Goal: Information Seeking & Learning: Learn about a topic

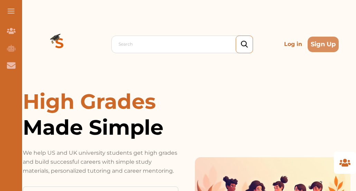
click at [290, 45] on p "Log in" at bounding box center [292, 44] width 23 height 14
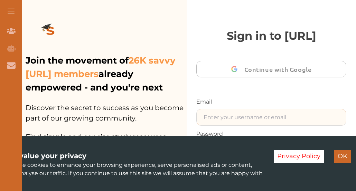
click at [224, 113] on input "text" at bounding box center [271, 117] width 149 height 16
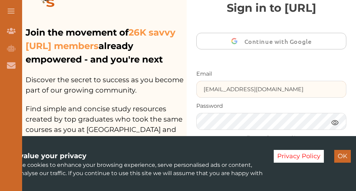
scroll to position [30, 0]
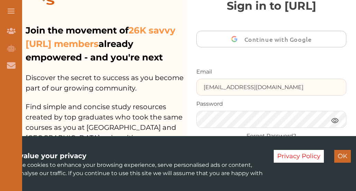
type input "gomanitanya@gmail.com"
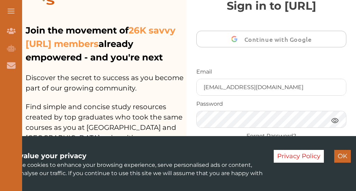
click at [344, 163] on button "OK" at bounding box center [342, 156] width 17 height 13
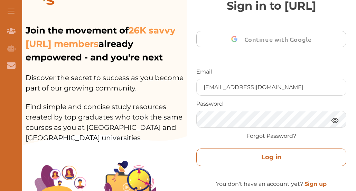
click at [314, 159] on button "Log in" at bounding box center [271, 158] width 150 height 18
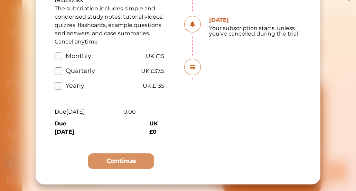
scroll to position [28, 0]
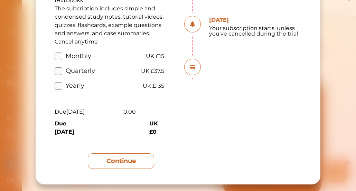
click at [136, 164] on button "Continue" at bounding box center [121, 161] width 66 height 16
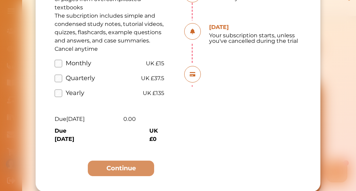
scroll to position [67, 0]
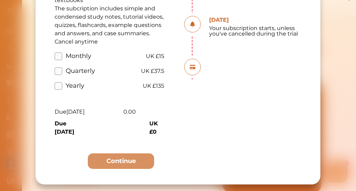
click at [58, 73] on label "Quarterly" at bounding box center [75, 70] width 40 height 9
click at [0, 0] on input "Quarterly" at bounding box center [0, 0] width 0 height 0
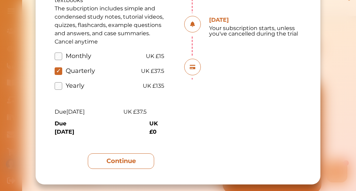
click at [99, 166] on button "Continue" at bounding box center [121, 161] width 66 height 16
click at [102, 169] on button "Continue" at bounding box center [121, 161] width 66 height 16
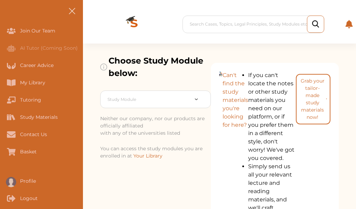
click at [11, 4] on nav "Join Our Team AI Tutor (Coming Soon) Career Advice My Library Tutoring Study Ma…" at bounding box center [41, 104] width 83 height 209
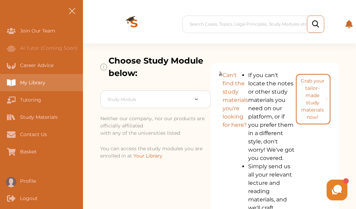
click at [0, 83] on div "My Library" at bounding box center [0, 82] width 0 height 17
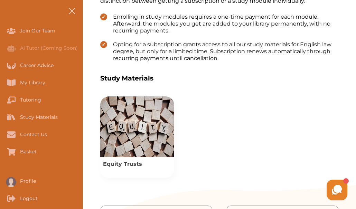
scroll to position [249, 0]
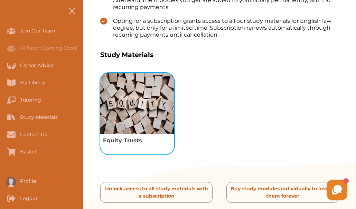
click at [138, 121] on img "View study module: Equity Trusts" at bounding box center [137, 103] width 74 height 61
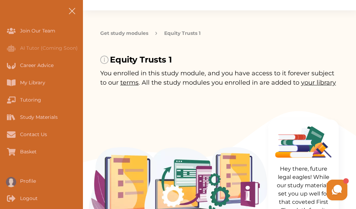
scroll to position [47, 0]
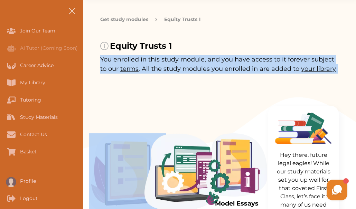
drag, startPoint x: 355, startPoint y: 34, endPoint x: 140, endPoint y: 93, distance: 222.7
click at [253, 29] on div "Equity Trusts 1 You enrolled in this study module, and you have access to it fo…" at bounding box center [219, 52] width 238 height 52
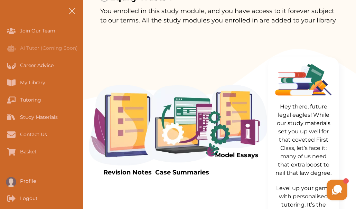
scroll to position [97, 0]
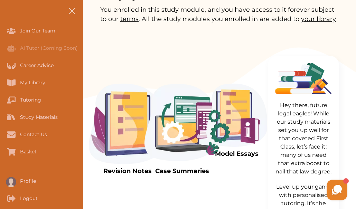
click at [137, 123] on img at bounding box center [127, 124] width 77 height 81
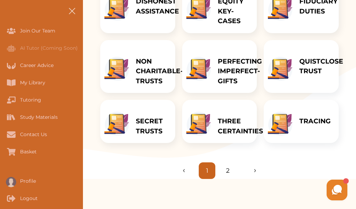
scroll to position [221, 0]
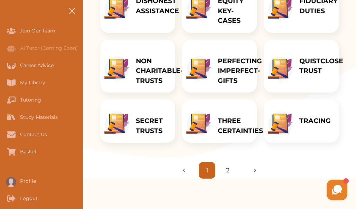
click at [223, 129] on p "THREE CERTAINTIES" at bounding box center [240, 126] width 45 height 20
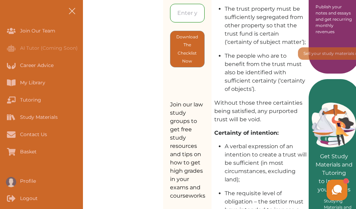
scroll to position [318, 0]
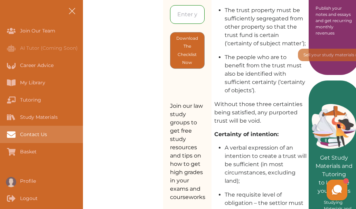
click at [0, 132] on div "Contact Us" at bounding box center [0, 134] width 0 height 17
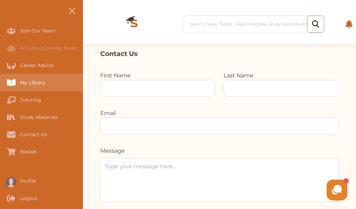
click at [0, 81] on div "My Library" at bounding box center [0, 82] width 0 height 17
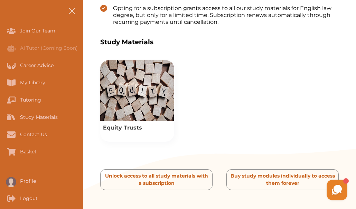
scroll to position [263, 0]
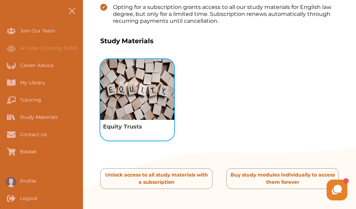
click at [130, 92] on img "View study module: Equity Trusts" at bounding box center [137, 89] width 74 height 61
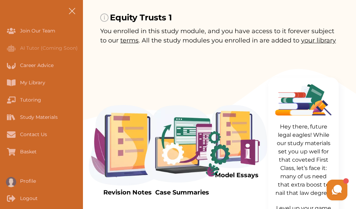
scroll to position [75, 0]
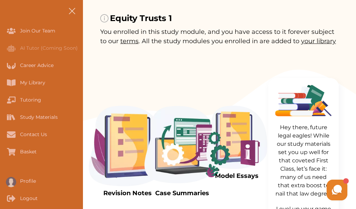
click at [123, 142] on img at bounding box center [127, 146] width 77 height 81
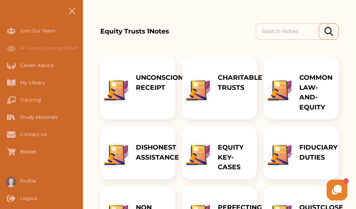
click at [142, 93] on div "UNCONSCIONABLE RECEIPT" at bounding box center [169, 87] width 80 height 63
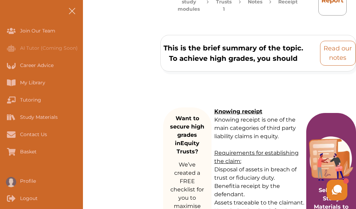
click at [333, 56] on p "Read our notes" at bounding box center [337, 53] width 29 height 19
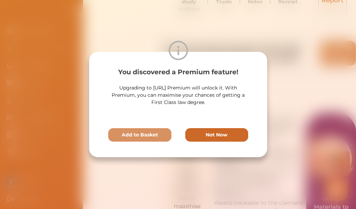
click at [206, 132] on p "Not Now" at bounding box center [217, 134] width 22 height 7
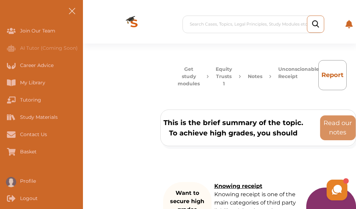
click at [221, 75] on button "Equity Trusts 1" at bounding box center [224, 77] width 16 height 22
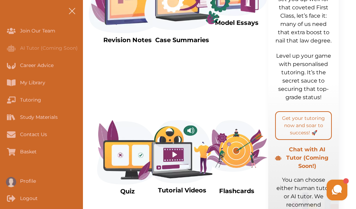
scroll to position [227, 0]
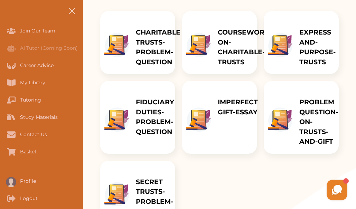
scroll to position [103, 0]
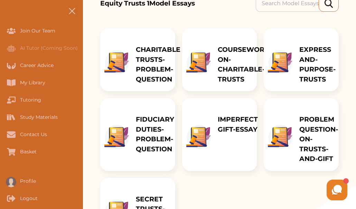
click at [144, 74] on p "CHARITABLE TRUSTS-PROBLEM-QUESTION" at bounding box center [158, 64] width 45 height 39
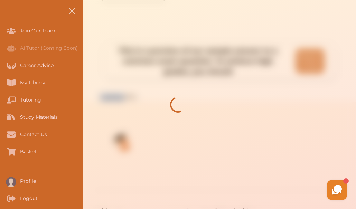
click at [144, 74] on div at bounding box center [178, 104] width 356 height 209
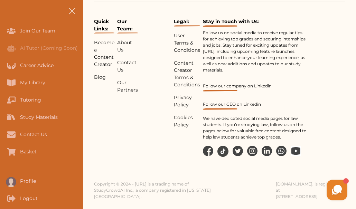
scroll to position [592, 0]
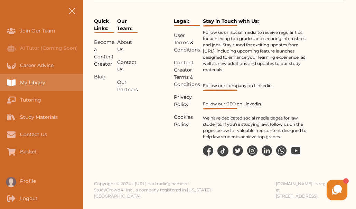
click at [0, 83] on div "My Library" at bounding box center [0, 82] width 0 height 17
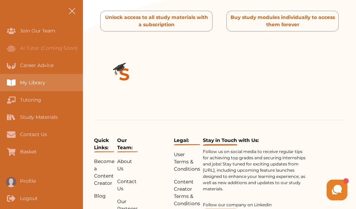
scroll to position [539, 0]
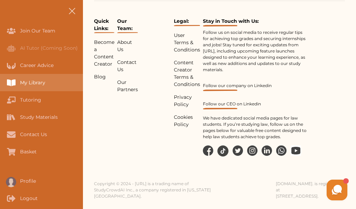
click at [0, 83] on div "My Library" at bounding box center [0, 82] width 0 height 17
click at [50, 79] on div "My Library" at bounding box center [41, 82] width 83 height 17
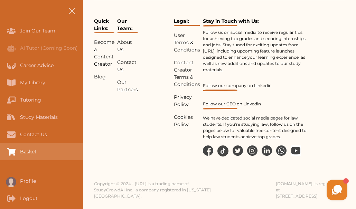
click at [0, 152] on div "Basket" at bounding box center [0, 151] width 0 height 17
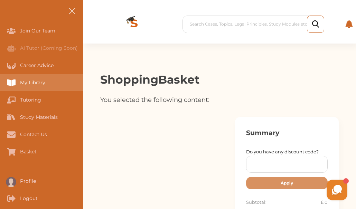
click at [46, 85] on div "My Library" at bounding box center [41, 82] width 83 height 17
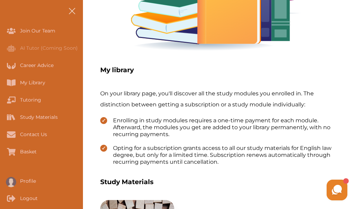
scroll to position [124, 0]
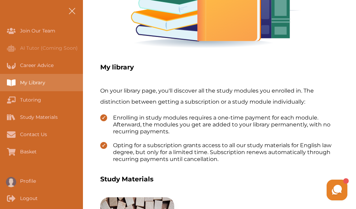
click at [51, 82] on div "My Library" at bounding box center [41, 82] width 83 height 17
click at [0, 81] on div "My Library" at bounding box center [0, 82] width 0 height 17
click at [0, 84] on div "My Library" at bounding box center [0, 82] width 0 height 17
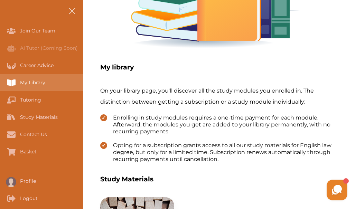
click at [0, 84] on div "My Library" at bounding box center [0, 82] width 0 height 17
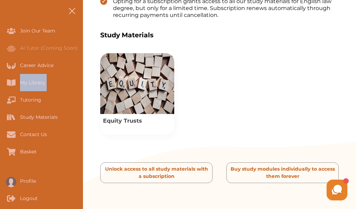
scroll to position [276, 0]
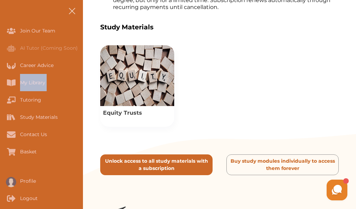
click at [163, 171] on p "Unlock access to all study materials with a subscription" at bounding box center [156, 165] width 106 height 15
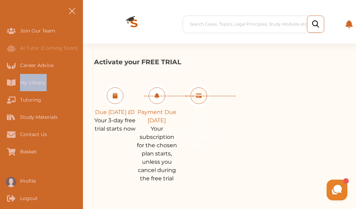
click at [76, 12] on button at bounding box center [72, 11] width 22 height 22
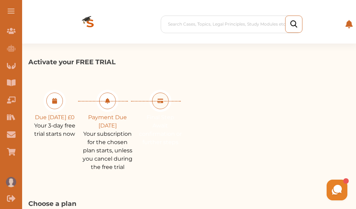
click at [13, 8] on button at bounding box center [11, 11] width 22 height 22
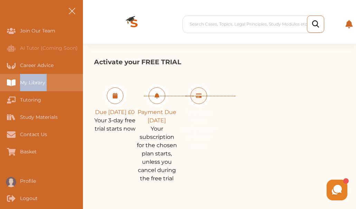
click at [0, 82] on div "My Library" at bounding box center [0, 82] width 0 height 17
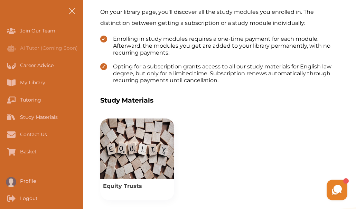
scroll to position [207, 0]
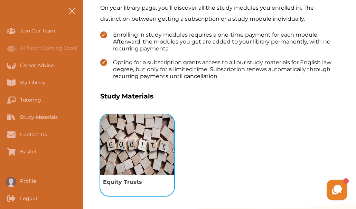
click at [132, 126] on img "View study module: Equity Trusts" at bounding box center [137, 144] width 74 height 61
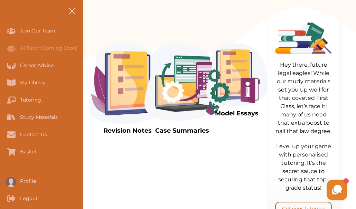
scroll to position [138, 0]
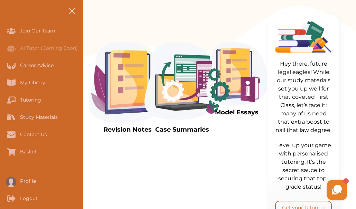
click at [132, 126] on p "Revision Notes" at bounding box center [127, 129] width 77 height 9
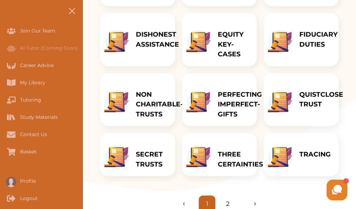
scroll to position [203, 0]
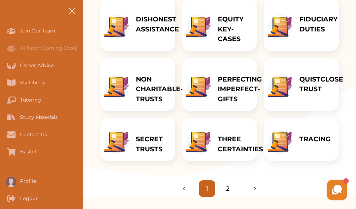
click at [231, 148] on p "THREE CERTAINTIES" at bounding box center [240, 144] width 45 height 20
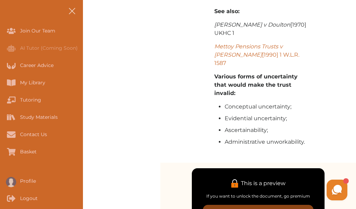
scroll to position [1133, 0]
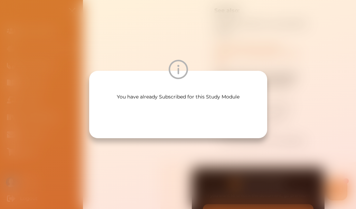
click at [175, 75] on img at bounding box center [177, 69] width 19 height 19
click at [201, 79] on div at bounding box center [178, 69] width 178 height 19
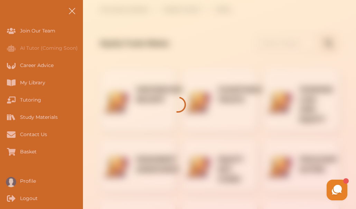
scroll to position [203, 0]
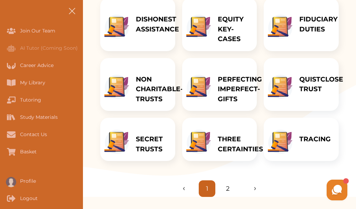
drag, startPoint x: 134, startPoint y: 30, endPoint x: 118, endPoint y: 205, distance: 174.9
click at [227, 142] on p "THREE CERTAINTIES" at bounding box center [240, 144] width 45 height 20
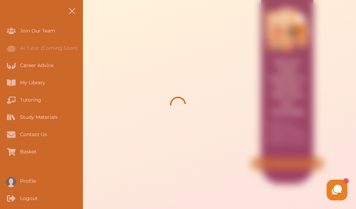
click at [227, 142] on div at bounding box center [178, 104] width 356 height 209
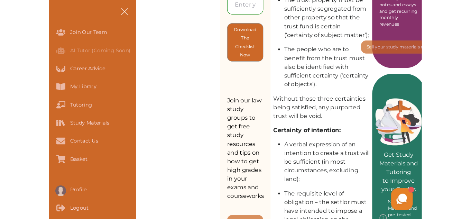
scroll to position [327, 0]
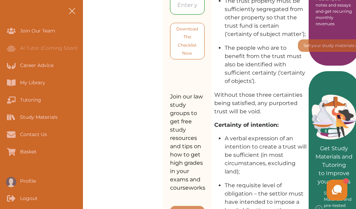
click at [182, 54] on p "Download The Checklist Now" at bounding box center [187, 41] width 22 height 32
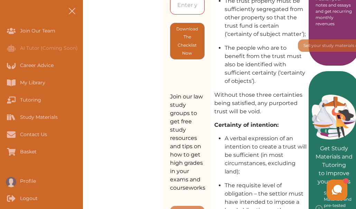
click at [189, 10] on input "email" at bounding box center [187, 5] width 35 height 19
click at [170, 23] on button "Download The Checklist Now" at bounding box center [187, 41] width 35 height 37
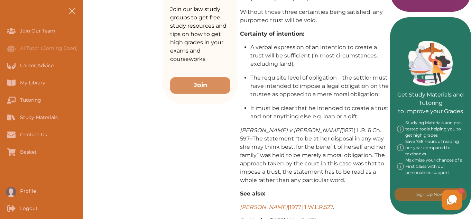
drag, startPoint x: 298, startPoint y: 118, endPoint x: 297, endPoint y: 84, distance: 34.2
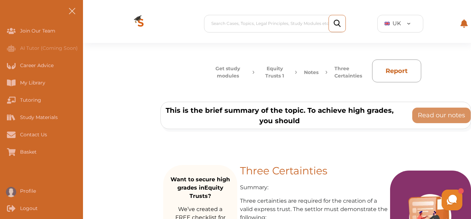
scroll to position [0, 0]
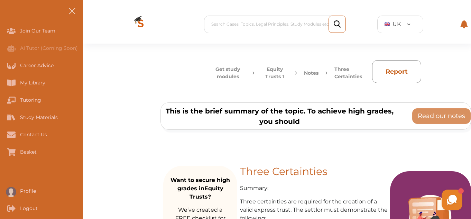
click at [317, 73] on button "Notes" at bounding box center [311, 73] width 15 height 15
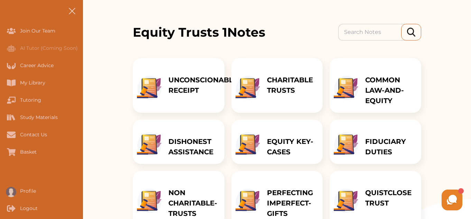
scroll to position [83, 0]
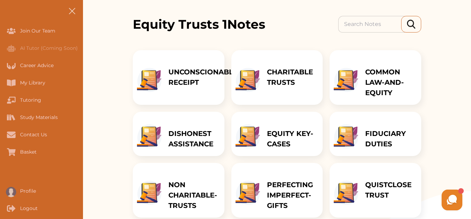
click at [274, 136] on p "EQUITY KEY-CASES" at bounding box center [291, 138] width 49 height 21
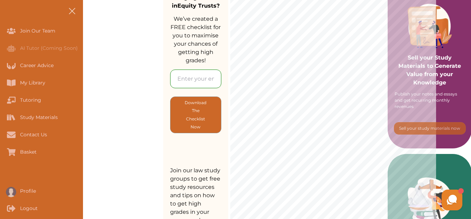
scroll to position [237, 0]
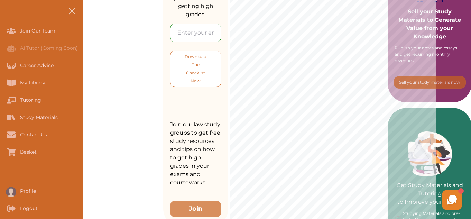
click at [199, 79] on p "Download The Checklist Now" at bounding box center [195, 69] width 23 height 32
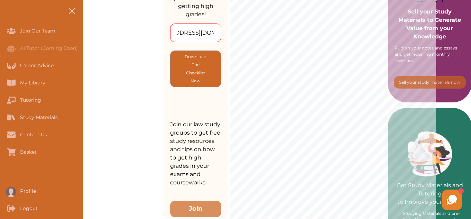
scroll to position [0, 35]
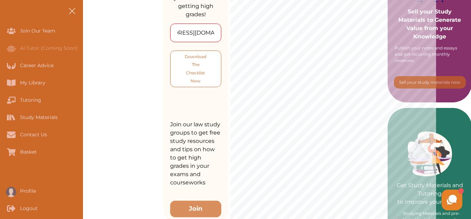
type input "gomanitanya@gmail.com"
click at [197, 70] on p "Download The Checklist Now" at bounding box center [195, 69] width 23 height 32
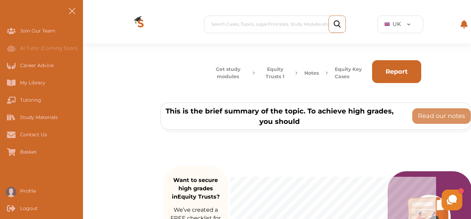
drag, startPoint x: 377, startPoint y: 48, endPoint x: 395, endPoint y: 67, distance: 25.4
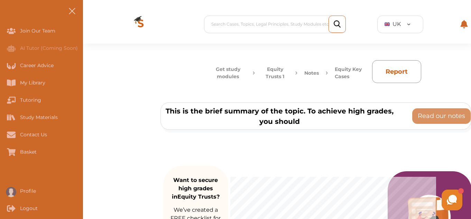
drag, startPoint x: 395, startPoint y: 67, endPoint x: 121, endPoint y: 130, distance: 280.6
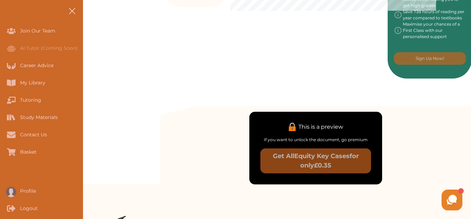
scroll to position [456, 0]
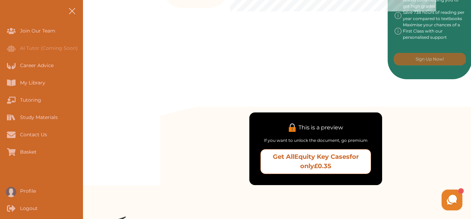
click at [304, 163] on p "Get All Equity Key Cases for only £0.35" at bounding box center [315, 161] width 104 height 19
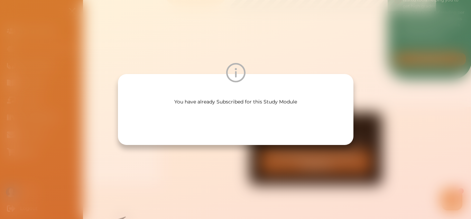
click at [237, 81] on img at bounding box center [235, 72] width 19 height 19
click at [233, 70] on img at bounding box center [235, 72] width 19 height 19
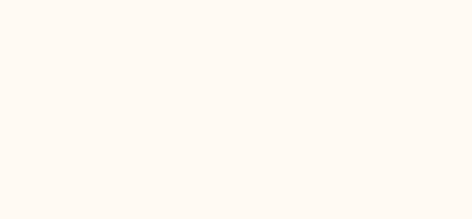
click at [100, 0] on html at bounding box center [236, 0] width 472 height 0
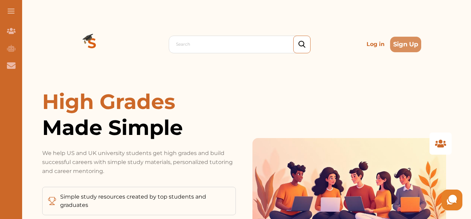
click at [376, 44] on p "Log in" at bounding box center [375, 44] width 23 height 14
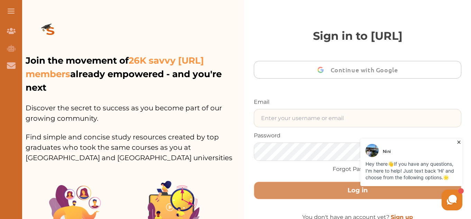
type input "gomanitanya@gmail.com"
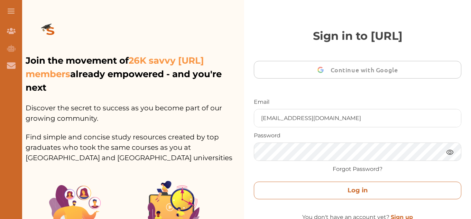
click at [331, 185] on button "Log in" at bounding box center [357, 190] width 207 height 18
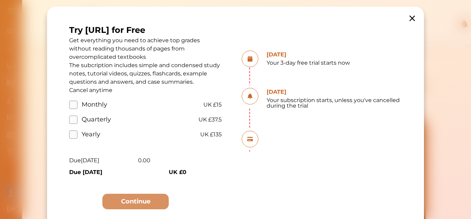
click at [412, 20] on icon at bounding box center [412, 18] width 10 height 10
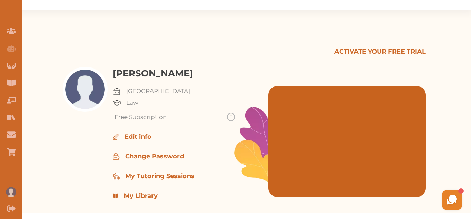
scroll to position [111, 0]
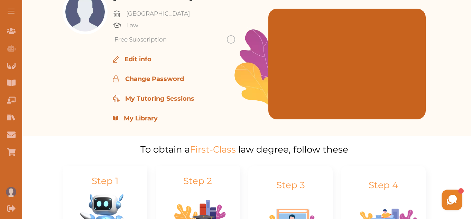
click at [140, 120] on p "My Library" at bounding box center [141, 118] width 34 height 9
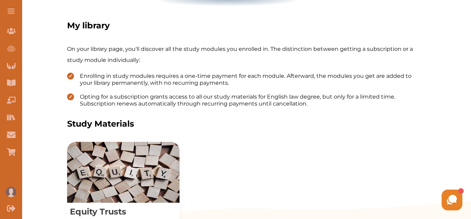
scroll to position [162, 0]
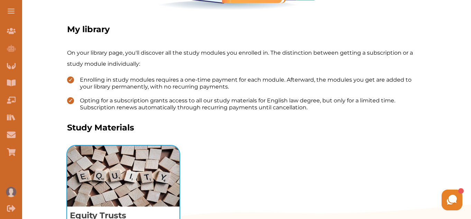
click at [101, 179] on img "View study module: Equity Trusts" at bounding box center [123, 175] width 112 height 61
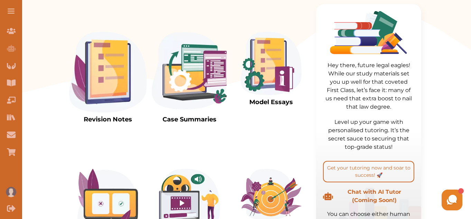
scroll to position [135, 0]
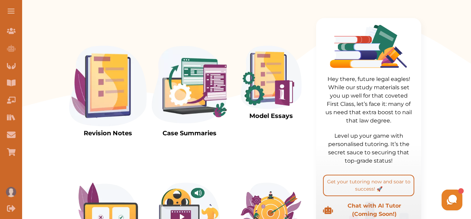
click at [112, 104] on img at bounding box center [107, 86] width 77 height 81
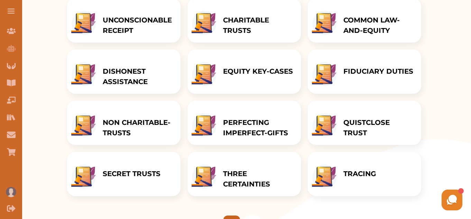
click at [142, 170] on p "SECRET TRUSTS" at bounding box center [132, 173] width 58 height 10
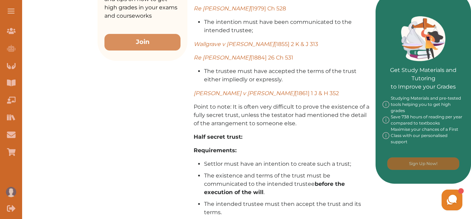
scroll to position [353, 0]
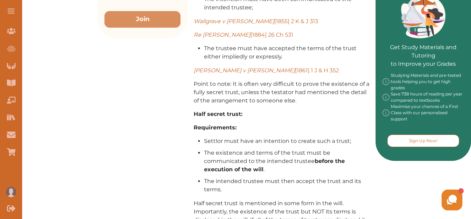
click at [420, 144] on button "Sign Up Now!" at bounding box center [423, 140] width 72 height 12
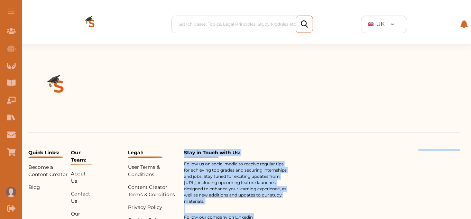
drag, startPoint x: 420, startPoint y: 144, endPoint x: 179, endPoint y: 141, distance: 241.2
click at [179, 141] on div "Quick Links: Become a Content Creator Blog Our Team: About Us Contact Us Our Pa…" at bounding box center [243, 203] width 431 height 143
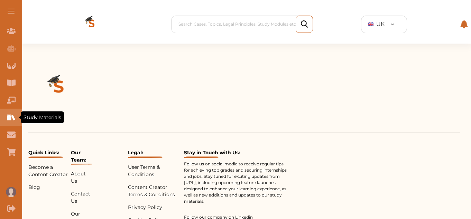
click at [11, 112] on div "Study Materials" at bounding box center [11, 117] width 22 height 17
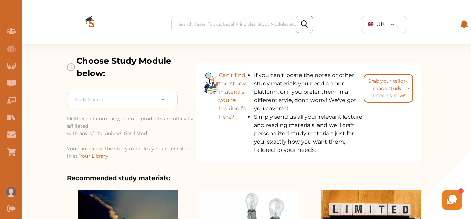
click at [10, 13] on span at bounding box center [11, 13] width 7 height 1
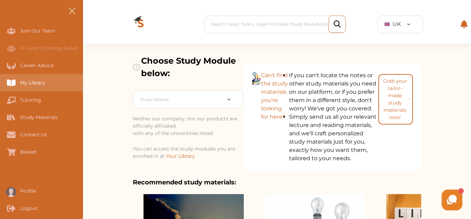
click at [0, 84] on div "My Library" at bounding box center [0, 82] width 0 height 17
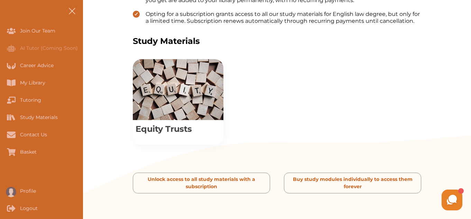
scroll to position [263, 0]
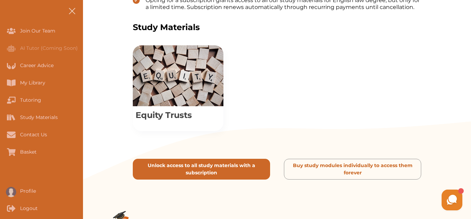
click at [191, 168] on p "Unlock access to all study materials with a subscription" at bounding box center [201, 169] width 131 height 15
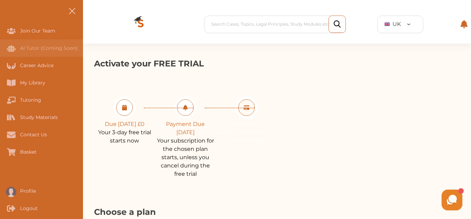
click at [0, 50] on div "AI Tutor (Coming Soon)" at bounding box center [0, 47] width 0 height 17
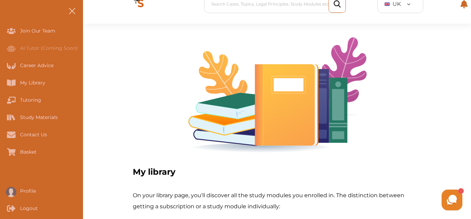
scroll to position [263, 0]
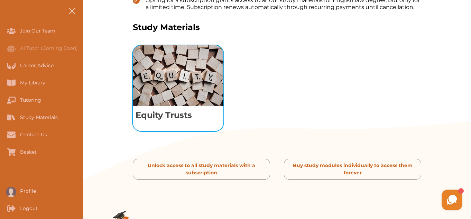
click at [190, 70] on img "View study module: Equity Trusts" at bounding box center [178, 75] width 91 height 61
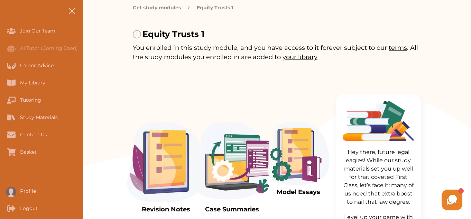
scroll to position [50, 0]
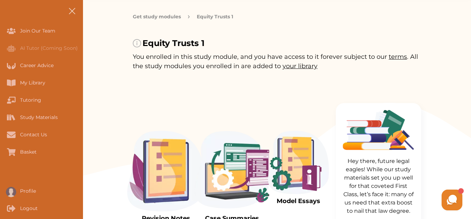
click at [294, 65] on span "your library" at bounding box center [299, 66] width 35 height 8
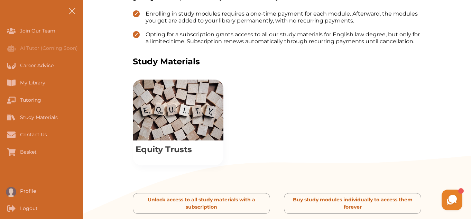
scroll to position [229, 0]
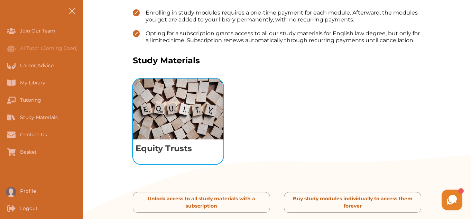
click at [175, 113] on img "View study module: Equity Trusts" at bounding box center [178, 108] width 91 height 61
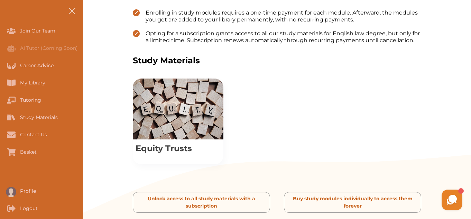
scroll to position [293, 0]
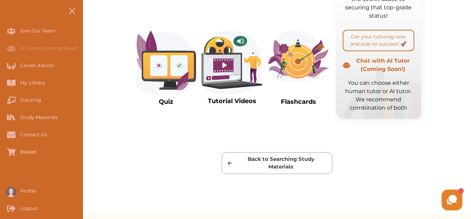
click at [153, 69] on img at bounding box center [165, 63] width 61 height 64
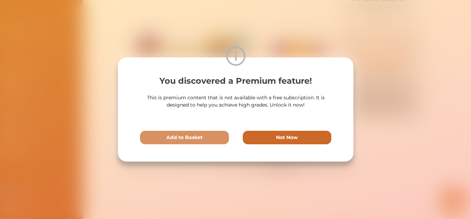
click at [276, 137] on p "Not Now" at bounding box center [287, 137] width 22 height 7
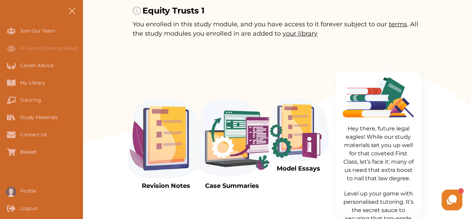
scroll to position [83, 0]
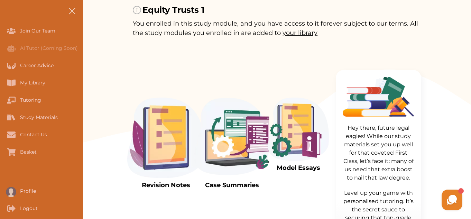
click at [169, 140] on img at bounding box center [165, 137] width 77 height 81
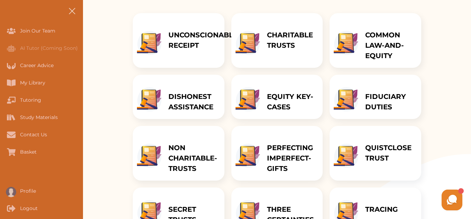
scroll to position [152, 0]
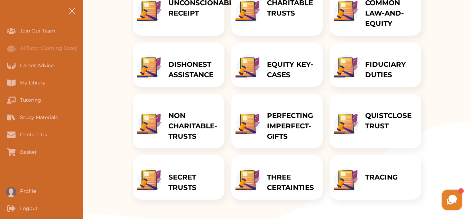
click at [451, 194] on icon at bounding box center [451, 199] width 13 height 13
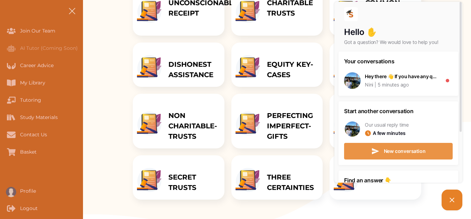
click at [404, 151] on span "New conversation" at bounding box center [405, 151] width 42 height 5
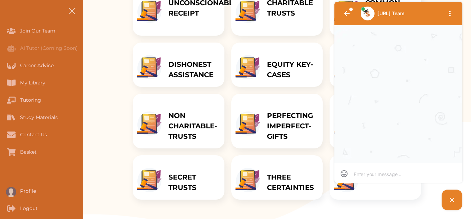
scroll to position [0, 0]
type textarea "h"
type textarea "hi"
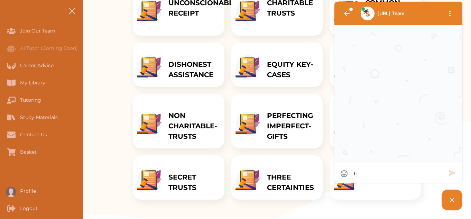
type textarea "hi"
type textarea "hi i"
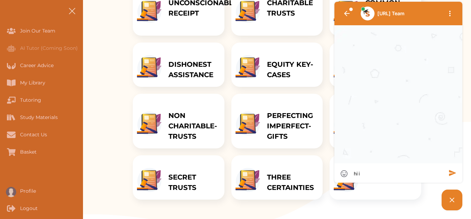
type textarea "hi i"
type textarea "hi i j"
type textarea "hi i ju"
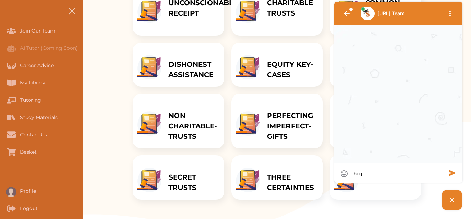
type textarea "hi i ju"
type textarea "hi i jus"
type textarea "hi i just"
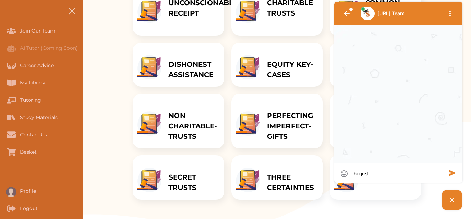
type textarea "hi i just"
type textarea "hi i just p"
type textarea "hi i just pa"
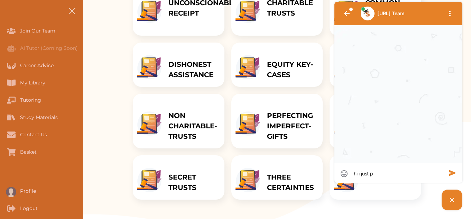
type textarea "hi i just pa"
type textarea "hi i just pai"
type textarea "hi i just paid"
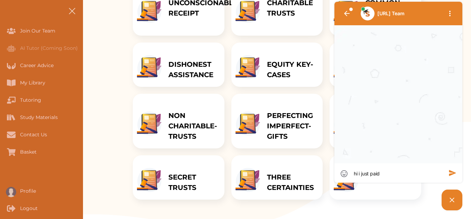
type textarea "hi i just paid"
type textarea "hi i just paid $"
type textarea "hi i just paid"
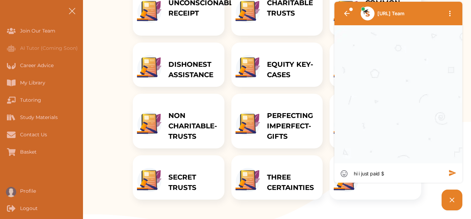
type textarea "hi i just paid"
type textarea "hi i just paid 4"
type textarea "hi i just paid"
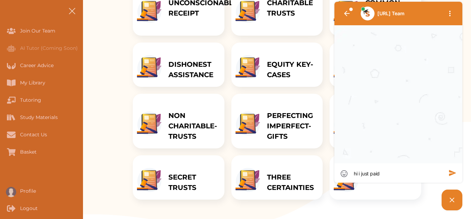
type textarea "hi i just paid $"
type textarea "hi i just paid"
type textarea "hi i just paid 3"
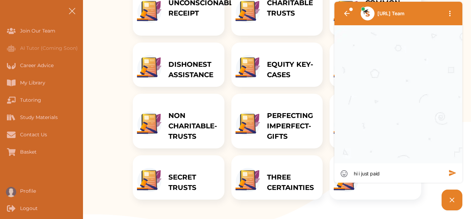
type textarea "hi i just paid 3"
type textarea "hi i just paid 35"
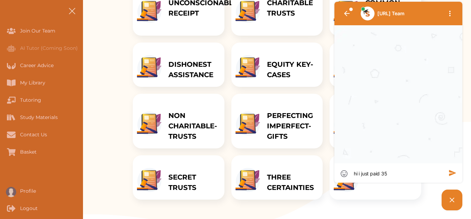
type textarea "hi i just paid 35 p"
type textarea "hi i just paid 35"
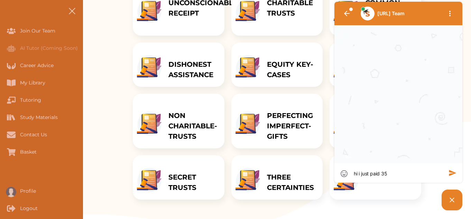
type textarea "hi i just paid 35"
type textarea "hi i just paid 35p"
type textarea "hi i just paid 35po"
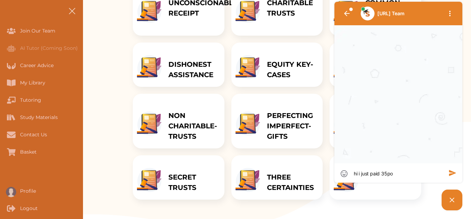
type textarea "hi i just paid 35pou"
type textarea "hi i just paid 35poun"
type textarea "hi i just paid 35pound"
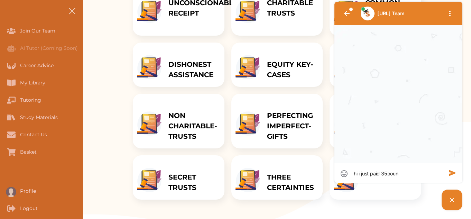
type textarea "hi i just paid 35pound"
type textarea "hi i just paid 35pounds"
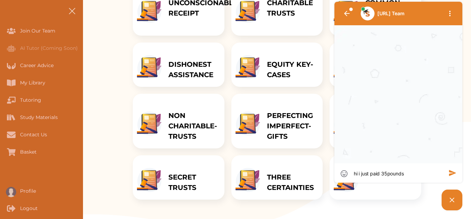
type textarea "hi i just paid 35pounds f"
type textarea "hi i just paid 35pounds fo"
type textarea "hi i just paid 35pounds for"
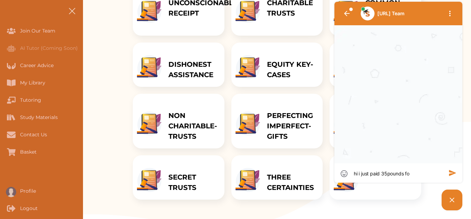
type textarea "hi i just paid 35pounds for"
type textarea "hi i just paid 35pounds for e"
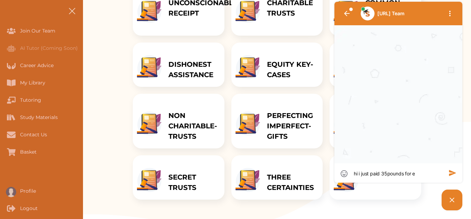
type textarea "hi i just paid 35pounds for eq"
type textarea "hi i just paid 35pounds for equ"
type textarea "hi i just paid 35pounds for equi"
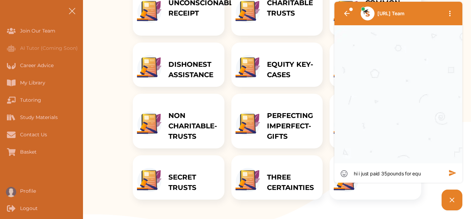
type textarea "hi i just paid 35pounds for equi"
type textarea "hi i just paid 35pounds for equit"
type textarea "hi i just paid 35pounds for equity"
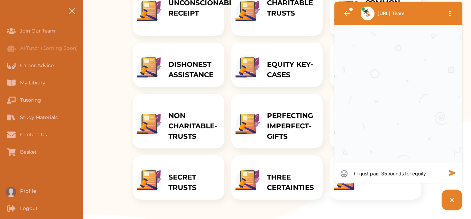
type textarea "hi i just paid 35pounds for equity"
type textarea "hi i just paid 35pounds for equity a"
type textarea "hi i just paid 35pounds for equity an"
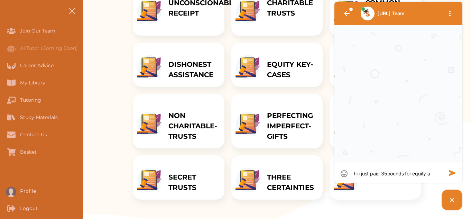
type textarea "hi i just paid 35pounds for equity an"
type textarea "hi i just paid 35pounds for equity and"
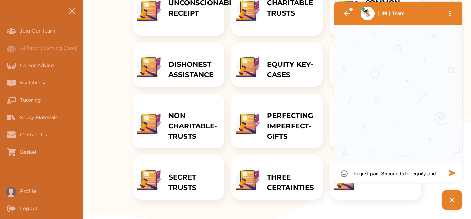
type textarea "hi i just paid 35pounds for equity and t"
type textarea "hi i just paid 35pounds for equity and tr"
type textarea "hi i just paid 35pounds for equity and tru"
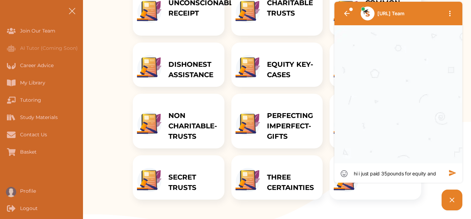
type textarea "hi i just paid 35pounds for equity and tru"
type textarea "hi i just paid 35pounds for equity and trus"
type textarea "hi i just paid 35pounds for equity and trust"
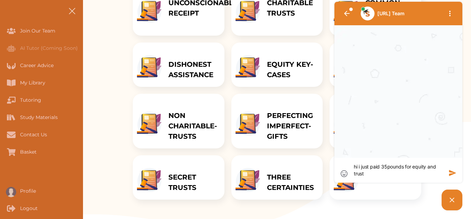
type textarea "hi i just paid 35pounds for equity and trust"
type textarea "hi i just paid 35pounds for equity and trust s"
type textarea "hi i just paid 35pounds for equity and trust st"
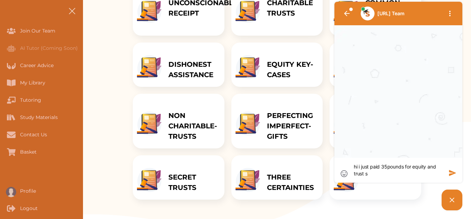
type textarea "hi i just paid 35pounds for equity and trust st"
type textarea "hi i just paid 35pounds for equity and trust stu"
type textarea "hi i just paid 35pounds for equity and trust stud"
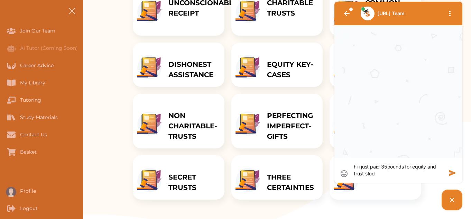
type textarea "hi i just paid 35pounds for equity and trust study"
type textarea "hi i just paid 35pounds for equity and trust study m"
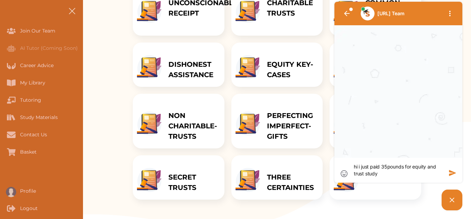
type textarea "hi i just paid 35pounds for equity and trust study m"
type textarea "hi i just paid 35pounds for equity and trust study ma"
type textarea "hi i just paid 35pounds for equity and trust study mat"
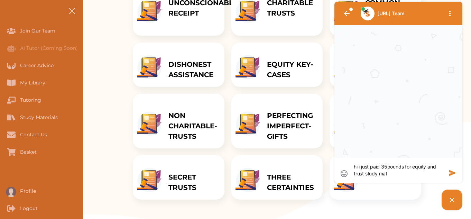
type textarea "hi i just paid 35pounds for equity and trust study mate"
type textarea "hi i just paid 35pounds for equity and trust study mater"
type textarea "hi i just paid 35pounds for equity and trust study materi"
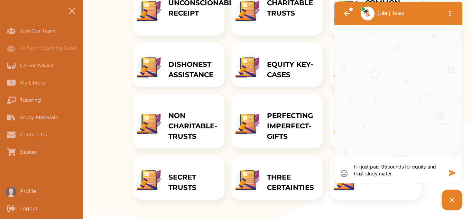
type textarea "hi i just paid 35pounds for equity and trust study materi"
type textarea "hi i just paid 35pounds for equity and trust study materia"
type textarea "hi i just paid 35pounds for equity and trust study material"
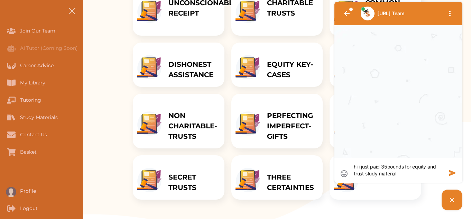
type textarea "hi i just paid 35pounds for equity and trust study materials"
type textarea "hi i just paid 35pounds for equity and trust study materials b"
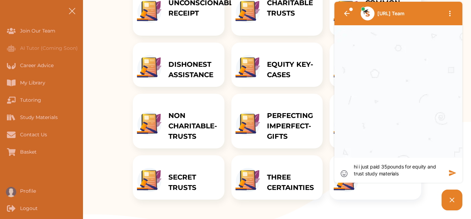
type textarea "hi i just paid 35pounds for equity and trust study materials b"
type textarea "hi i just paid 35pounds for equity and trust study materials bu"
type textarea "hi i just paid 35pounds for equity and trust study materials but"
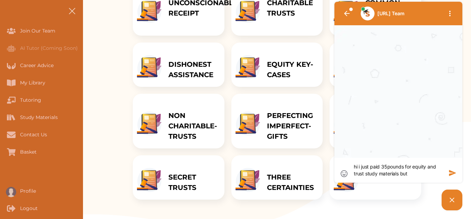
type textarea "hi i just paid 35pounds for equity and trust study materials but"
type textarea "hi i just paid 35pounds for equity and trust study materials but i"
type textarea "hi i just paid 35pounds for equity and trust study materials but it"
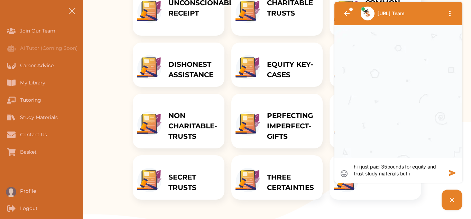
type textarea "hi i just paid 35pounds for equity and trust study materials but it"
type textarea "hi i just paid 35pounds for equity and trust study materials but it k"
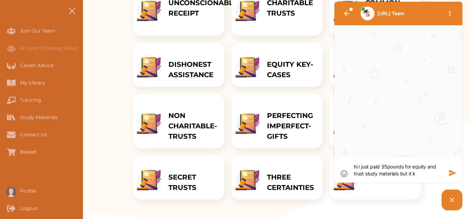
type textarea "hi i just paid 35pounds for equity and trust study materials but it ke"
type textarea "hi i just paid 35pounds for equity and trust study materials but it kee"
type textarea "hi i just paid 35pounds for equity and trust study materials but it keep"
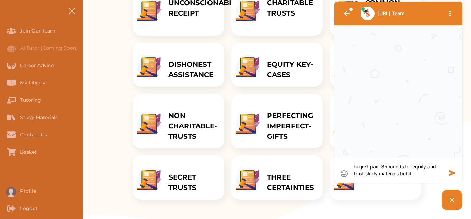
type textarea "hi i just paid 35pounds for equity and trust study materials but it keep"
type textarea "hi i just paid 35pounds for equity and trust study materials but it keeps"
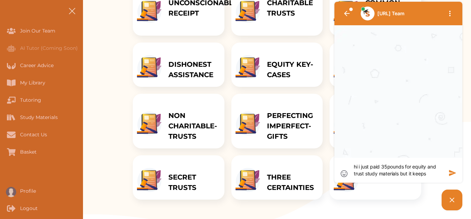
type textarea "hi i just paid 35pounds for equity and trust study materials but it keeps g"
type textarea "hi i just paid 35pounds for equity and trust study materials but it keeps gi"
type textarea "hi i just paid 35pounds for equity and trust study materials but it keeps giv"
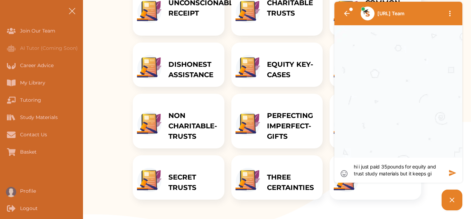
type textarea "hi i just paid 35pounds for equity and trust study materials but it keeps giv"
type textarea "hi i just paid 35pounds for equity and trust study materials but it keeps givi"
type textarea "hi i just paid 35pounds for equity and trust study materials but it keeps givin"
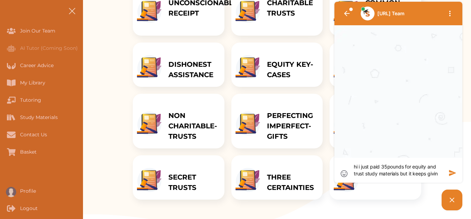
type textarea "hi i just paid 35pounds for equity and trust study materials but it keeps giving"
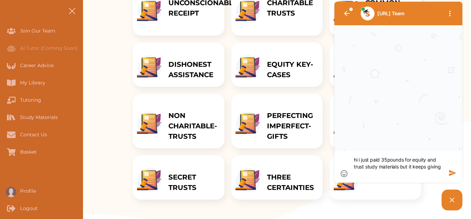
type textarea "hi i just paid 35pounds for equity and trust study materials but it keeps giving"
type textarea "hi i just paid 35pounds for equity and trust study materials but it keeps givin…"
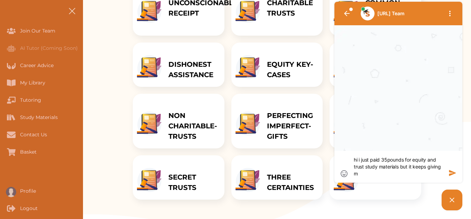
type textarea "hi i just paid 35pounds for equity and trust study materials but it keeps givin…"
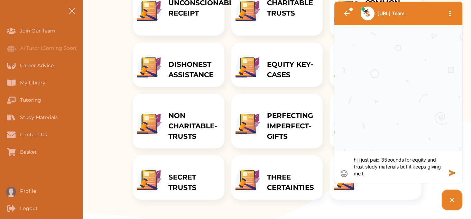
type textarea "hi i just paid 35pounds for equity and trust study materials but it keeps givin…"
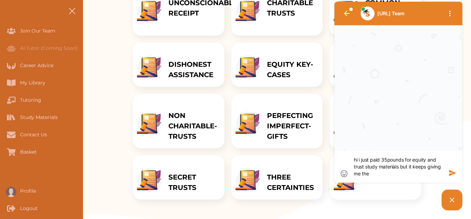
type textarea "hi i just paid 35pounds for equity and trust study materials but it keeps givin…"
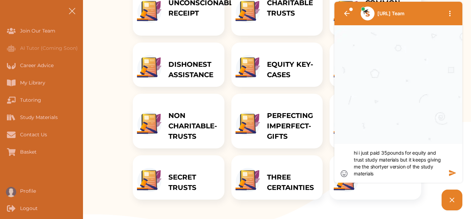
click at [386, 167] on textarea "hi i just paid 35pounds for equity and trust study materials but it keeps givin…" at bounding box center [398, 163] width 89 height 28
click at [449, 169] on icon "button" at bounding box center [452, 173] width 8 height 8
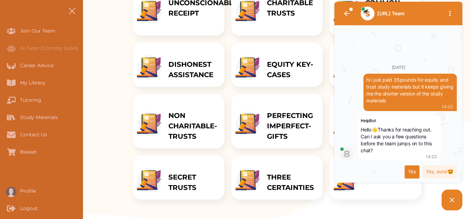
click at [416, 176] on div "Yes" at bounding box center [411, 171] width 15 height 13
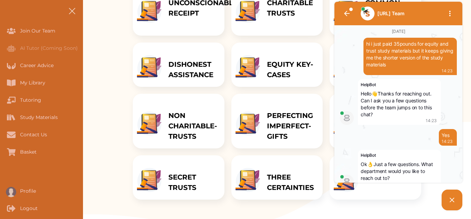
scroll to position [24, 0]
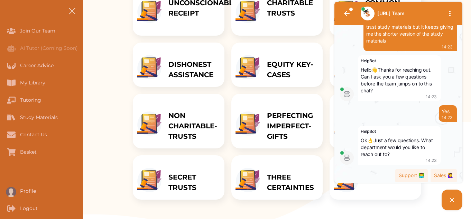
click at [416, 176] on div "Support 👨‍💻" at bounding box center [411, 175] width 32 height 13
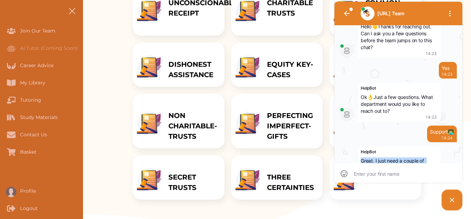
scroll to position [100, 0]
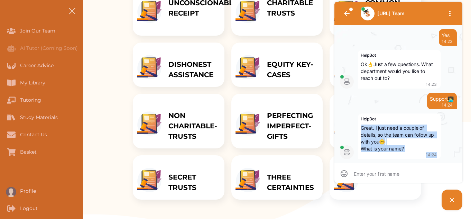
drag, startPoint x: 430, startPoint y: 145, endPoint x: 440, endPoint y: 168, distance: 24.4
click at [440, 168] on div "1 StudyCrowd.AI Team Today hi i just paid 35pounds for equity and trust study m…" at bounding box center [398, 92] width 128 height 181
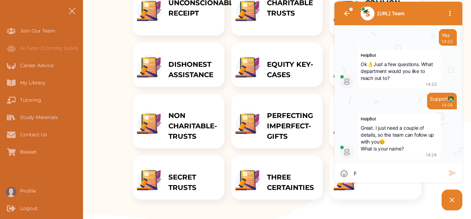
scroll to position [0, 0]
click at [451, 175] on icon "button" at bounding box center [452, 173] width 7 height 6
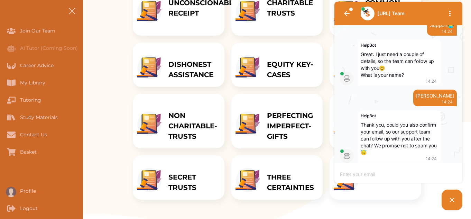
scroll to position [0, 0]
click at [361, 172] on textarea at bounding box center [391, 174] width 103 height 6
click at [450, 173] on icon "button" at bounding box center [452, 173] width 8 height 8
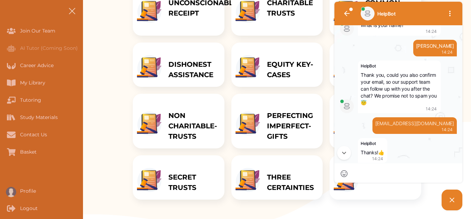
scroll to position [0, 0]
click at [187, 78] on p "DISHONEST ASSISTANCE" at bounding box center [192, 69] width 49 height 21
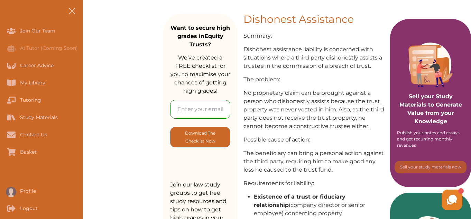
click at [441, 112] on p "Sell your Study Materials to Generate Value from your Knowledge" at bounding box center [430, 99] width 67 height 53
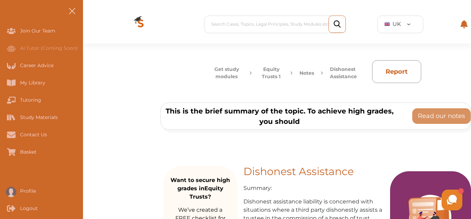
click at [307, 72] on button "Notes" at bounding box center [306, 73] width 15 height 15
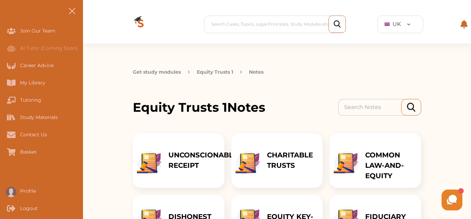
click at [271, 164] on p "CHARITABLE TRUSTS" at bounding box center [291, 160] width 49 height 21
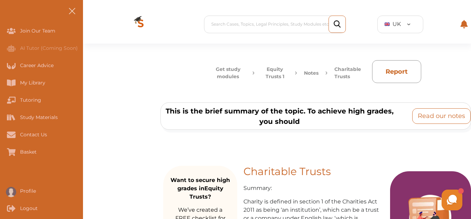
click at [420, 115] on p "Read our notes" at bounding box center [440, 115] width 47 height 9
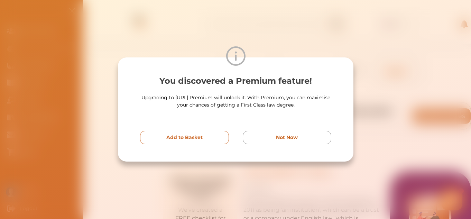
click at [201, 135] on p "Add to Basket" at bounding box center [184, 137] width 36 height 7
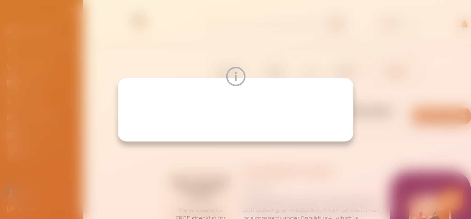
click at [236, 80] on img at bounding box center [235, 76] width 19 height 19
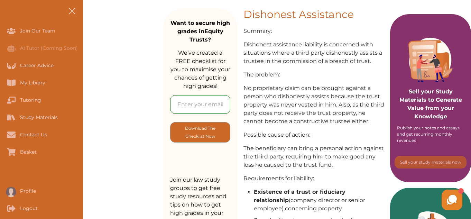
scroll to position [138, 0]
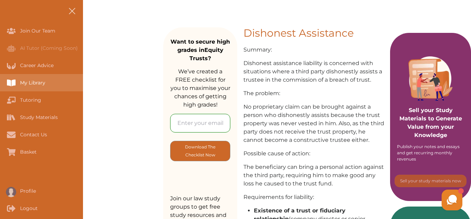
click at [0, 80] on div "My Library" at bounding box center [0, 82] width 0 height 17
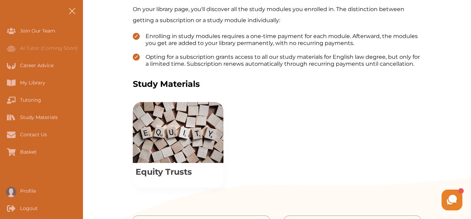
scroll to position [207, 0]
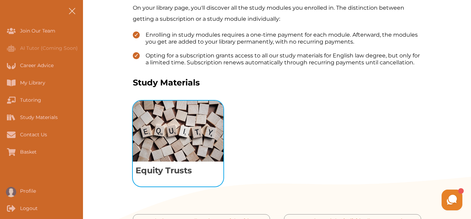
click at [184, 128] on img "View study module: Equity Trusts" at bounding box center [178, 131] width 91 height 61
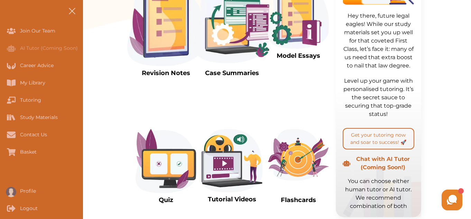
scroll to position [194, 0]
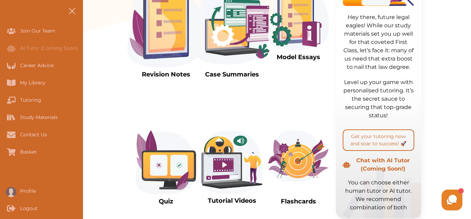
click at [300, 34] on img at bounding box center [298, 18] width 61 height 63
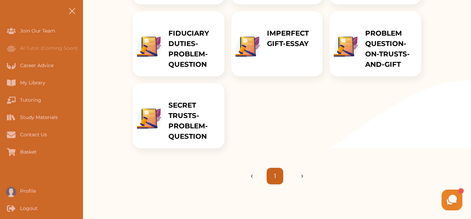
click at [182, 110] on p "SECRET TRUSTS-PROBLEM-QUESTION" at bounding box center [192, 120] width 49 height 41
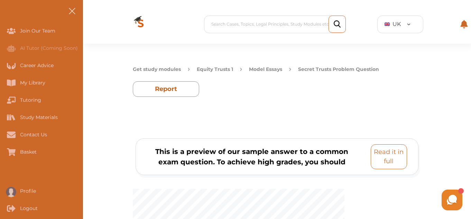
click at [387, 155] on p "Read it in full" at bounding box center [389, 156] width 30 height 19
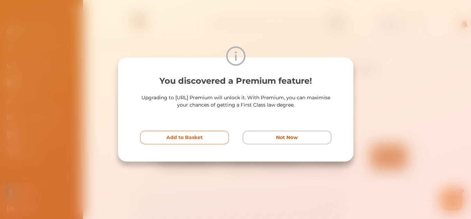
click at [212, 131] on button "Add to Basket" at bounding box center [184, 137] width 89 height 13
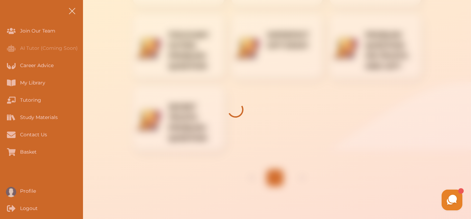
scroll to position [194, 0]
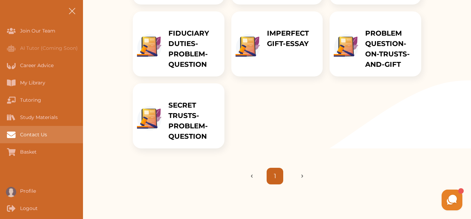
click at [33, 131] on div "Contact Us" at bounding box center [41, 134] width 83 height 17
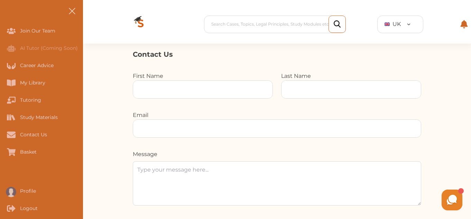
click at [149, 80] on div at bounding box center [203, 89] width 140 height 18
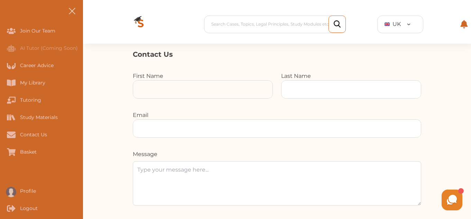
click at [146, 86] on input at bounding box center [202, 90] width 139 height 18
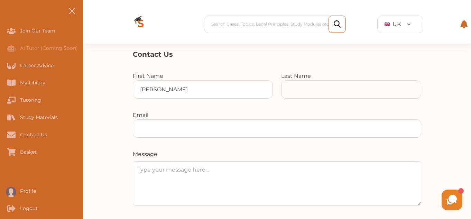
click at [272, 88] on input at bounding box center [202, 90] width 139 height 18
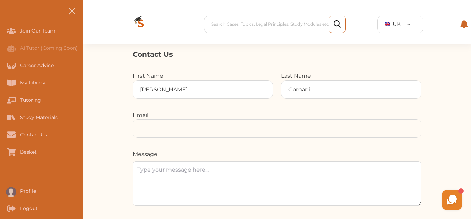
click at [153, 136] on input at bounding box center [277, 129] width 288 height 18
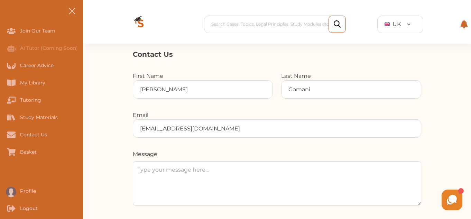
click at [158, 178] on textarea at bounding box center [277, 183] width 288 height 44
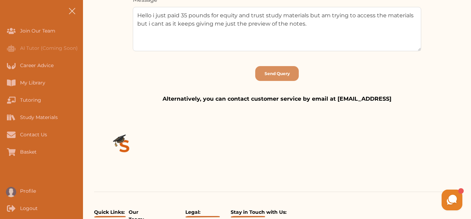
scroll to position [123, 0]
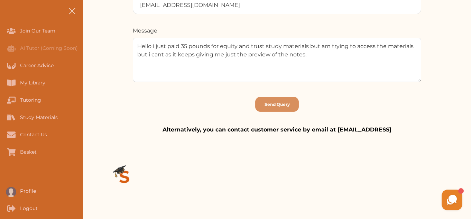
drag, startPoint x: 466, startPoint y: 56, endPoint x: 341, endPoint y: 58, distance: 124.8
click at [341, 58] on div "Contact Us First Name Foster Last Name Gomani Email gomanitany@gmail.com Messag…" at bounding box center [277, 30] width 388 height 208
click at [277, 105] on p "Send Query" at bounding box center [276, 104] width 25 height 6
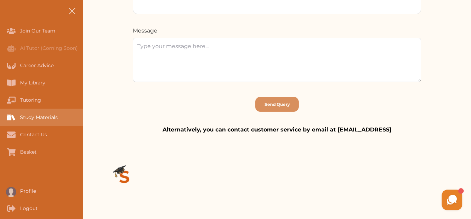
click at [43, 125] on div "Study Materials" at bounding box center [41, 117] width 83 height 17
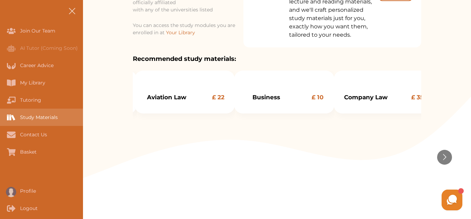
scroll to position [378, 0]
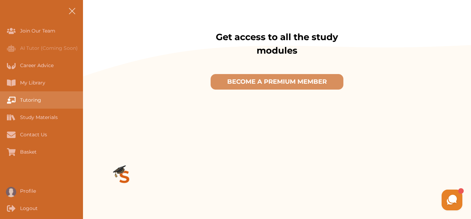
click at [36, 106] on div "Tutoring" at bounding box center [41, 99] width 83 height 17
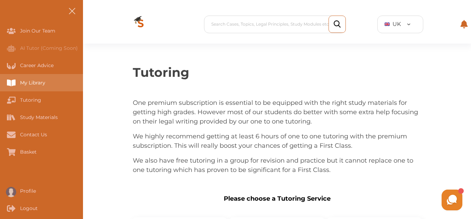
click at [0, 81] on div "My Library" at bounding box center [0, 82] width 0 height 17
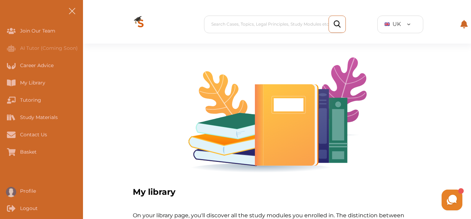
click at [451, 201] on use at bounding box center [451, 200] width 10 height 10
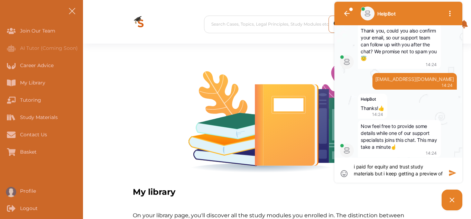
scroll to position [274, 0]
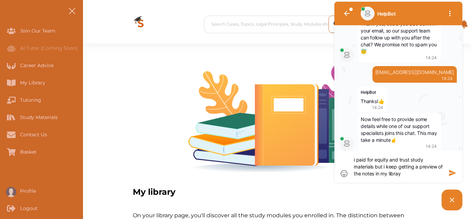
click at [446, 195] on picture at bounding box center [451, 199] width 21 height 21
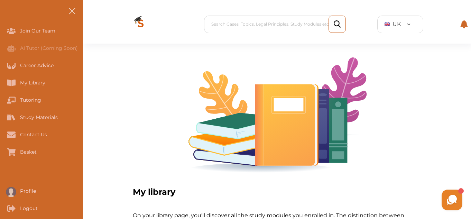
click at [446, 195] on icon at bounding box center [451, 199] width 13 height 13
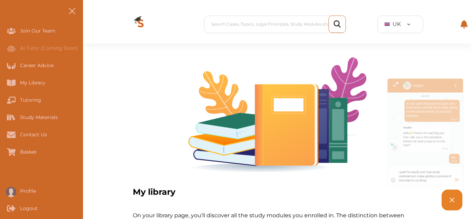
scroll to position [274, 0]
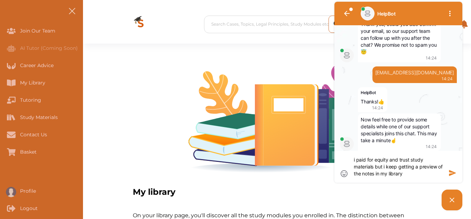
click at [451, 169] on icon "button" at bounding box center [452, 173] width 8 height 8
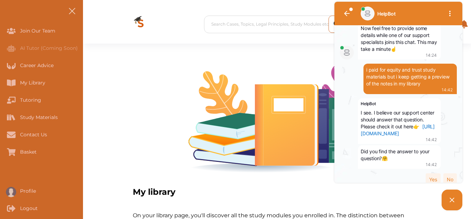
scroll to position [383, 0]
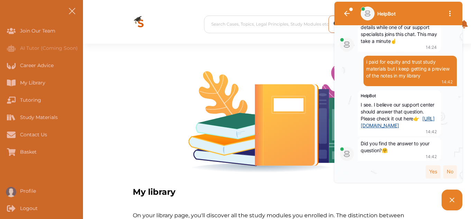
click at [392, 118] on link "https://simplestudyinguk.crunch.help/en/answers-to-all-of-your-questions" at bounding box center [397, 121] width 74 height 13
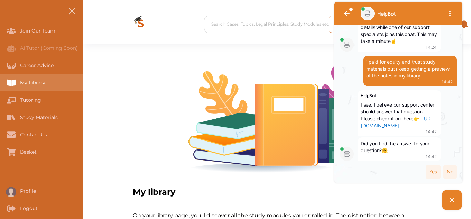
click at [0, 81] on div "My Library" at bounding box center [0, 82] width 0 height 17
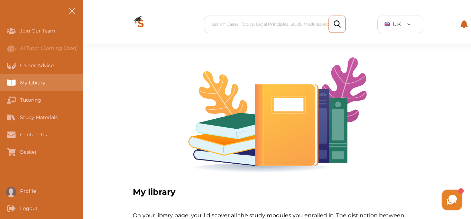
click at [0, 81] on div "My Library" at bounding box center [0, 82] width 0 height 17
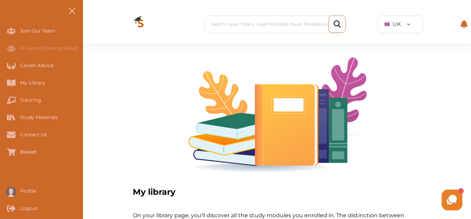
click at [136, 20] on img at bounding box center [140, 24] width 47 height 39
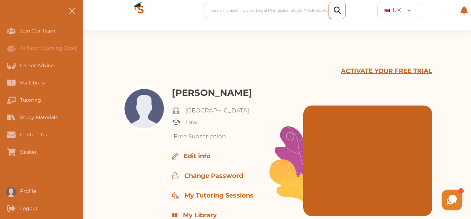
scroll to position [69, 0]
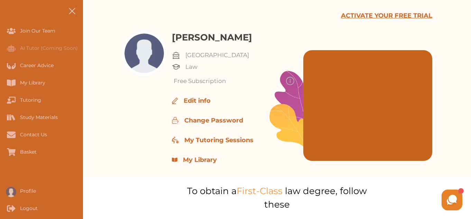
click at [202, 160] on p "My Library" at bounding box center [200, 159] width 34 height 9
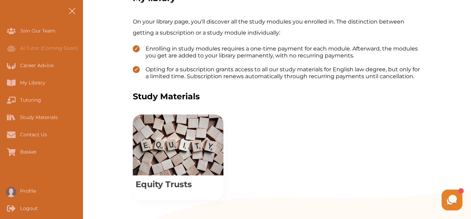
scroll to position [207, 0]
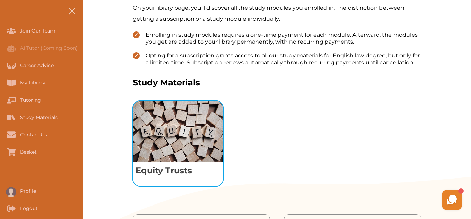
click at [198, 154] on img "View study module: Equity Trusts" at bounding box center [178, 131] width 91 height 61
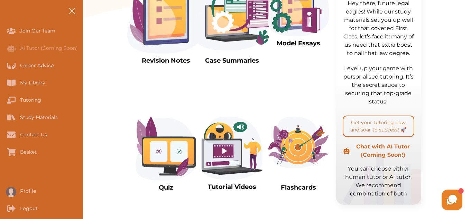
click at [195, 154] on img at bounding box center [165, 148] width 61 height 64
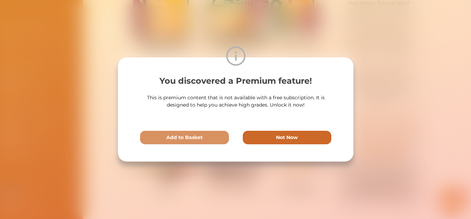
click at [290, 139] on p "Not Now" at bounding box center [287, 137] width 22 height 7
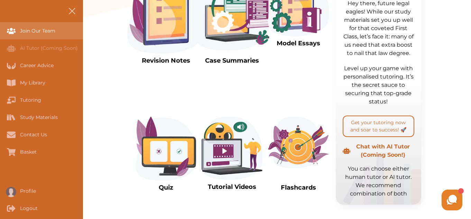
click at [52, 27] on div "Join Our Team" at bounding box center [41, 30] width 83 height 17
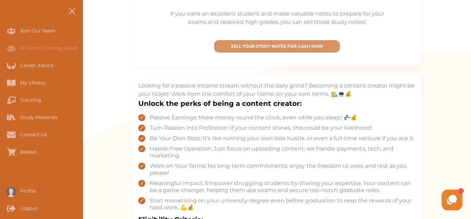
scroll to position [221, 0]
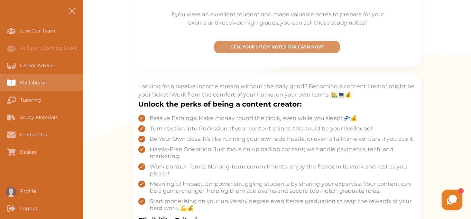
click at [0, 82] on div "My Library" at bounding box center [0, 82] width 0 height 17
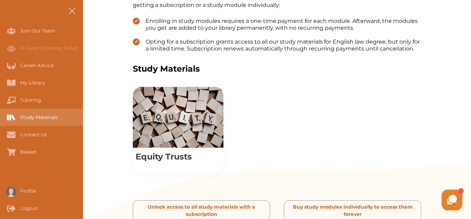
click at [0, 115] on div "Study Materials" at bounding box center [0, 117] width 0 height 17
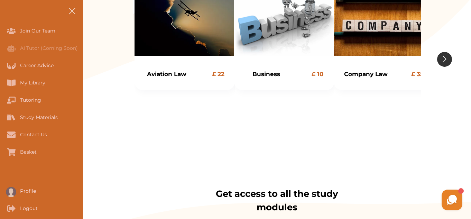
click at [442, 62] on button "Go to next slide" at bounding box center [444, 59] width 15 height 15
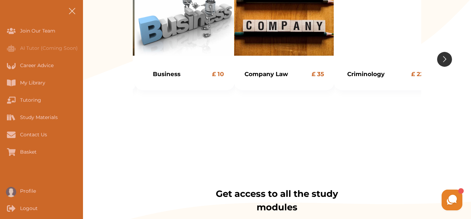
click at [442, 62] on button "Go to next slide" at bounding box center [444, 59] width 15 height 15
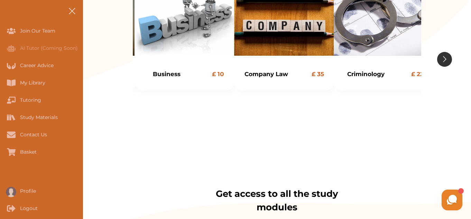
click at [442, 62] on button "Go to next slide" at bounding box center [444, 59] width 15 height 15
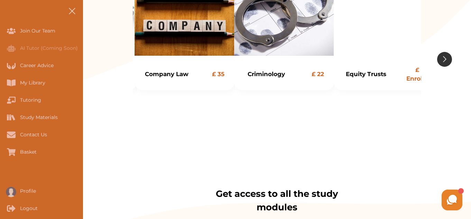
click at [442, 62] on button "Go to next slide" at bounding box center [444, 59] width 15 height 15
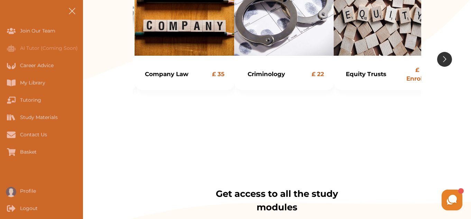
click at [442, 62] on button "Go to next slide" at bounding box center [444, 59] width 15 height 15
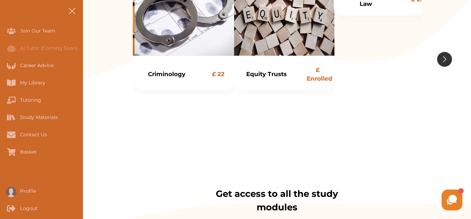
click at [442, 62] on button "Go to next slide" at bounding box center [444, 59] width 15 height 15
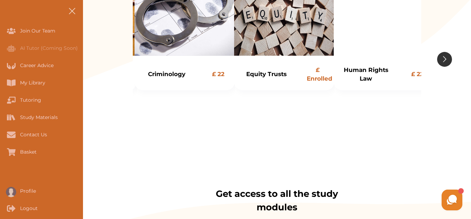
click at [442, 62] on button "Go to next slide" at bounding box center [444, 59] width 15 height 15
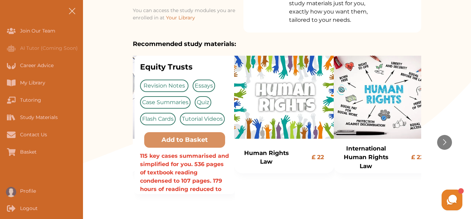
scroll to position [124, 0]
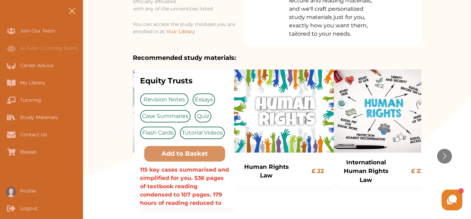
click at [164, 101] on p "Revision Notes" at bounding box center [164, 99] width 48 height 12
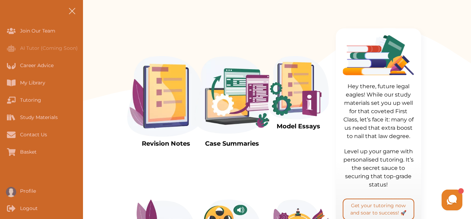
click at [164, 101] on img at bounding box center [165, 96] width 77 height 81
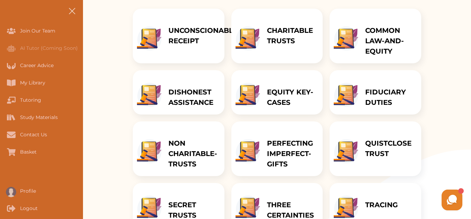
click at [185, 156] on p "NON CHARITABLE-TRUSTS" at bounding box center [192, 153] width 49 height 31
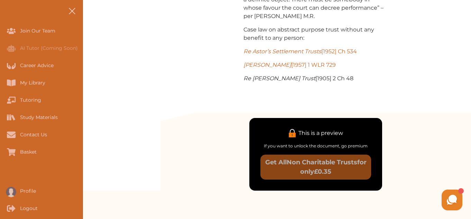
scroll to position [788, 0]
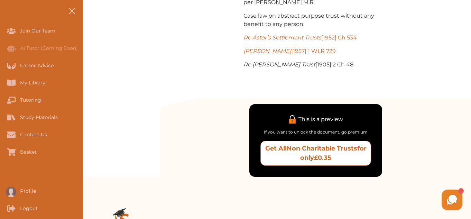
click at [298, 145] on p "Get All Non Charitable Trusts for only £0.35" at bounding box center [315, 153] width 104 height 19
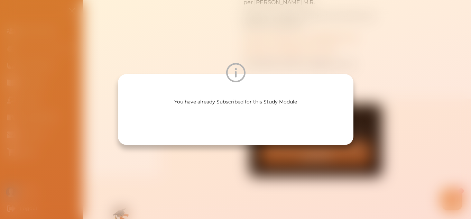
click at [235, 74] on img at bounding box center [235, 72] width 19 height 19
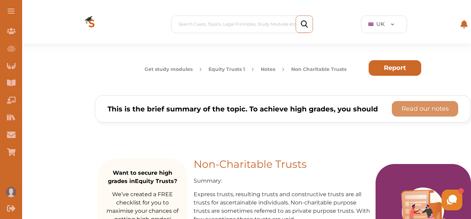
click at [386, 65] on button "Report" at bounding box center [394, 68] width 53 height 16
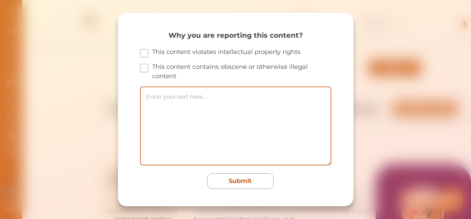
click at [386, 65] on div "Why you are reporting this content? This content violates intellectual property…" at bounding box center [235, 109] width 471 height 219
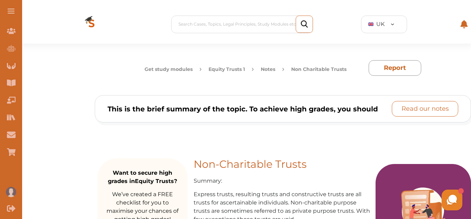
click at [406, 109] on p "Read our notes" at bounding box center [424, 108] width 47 height 9
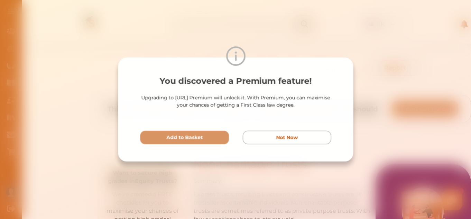
click at [236, 63] on img at bounding box center [235, 55] width 19 height 19
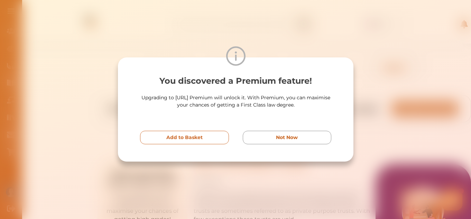
click at [191, 133] on button "Add to Basket" at bounding box center [184, 137] width 89 height 13
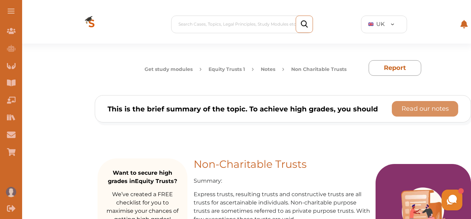
scroll to position [191, 0]
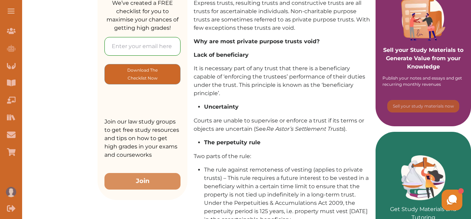
click at [14, 8] on button at bounding box center [11, 11] width 22 height 22
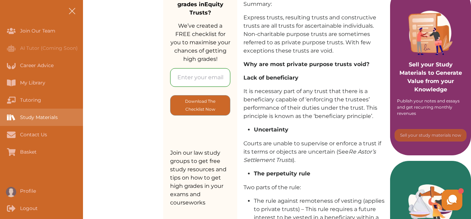
click at [46, 121] on div "Study Materials" at bounding box center [41, 117] width 83 height 17
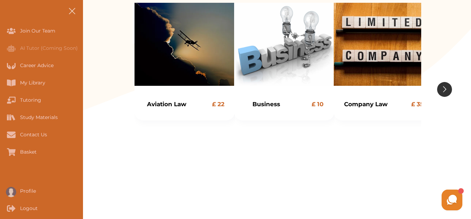
click at [439, 90] on button "Go to next slide" at bounding box center [444, 89] width 15 height 15
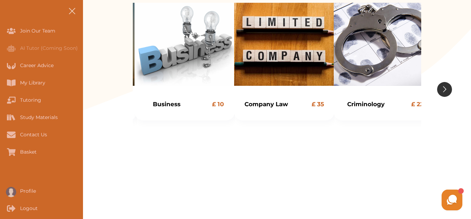
click at [439, 90] on button "Go to next slide" at bounding box center [444, 89] width 15 height 15
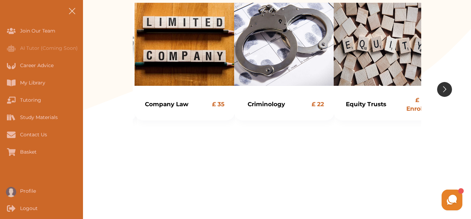
click at [439, 90] on button "Go to next slide" at bounding box center [444, 89] width 15 height 15
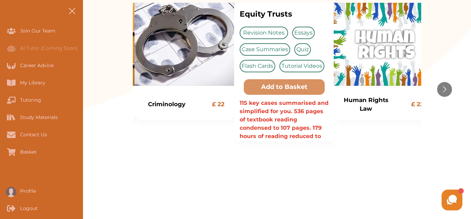
click at [297, 87] on basket "Add to Basket" at bounding box center [284, 87] width 81 height 16
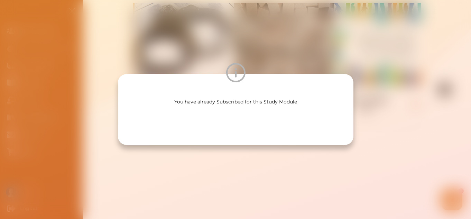
click at [241, 75] on img at bounding box center [235, 72] width 19 height 19
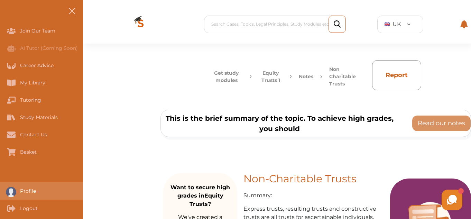
click at [0, 195] on div "Profile" at bounding box center [0, 190] width 0 height 17
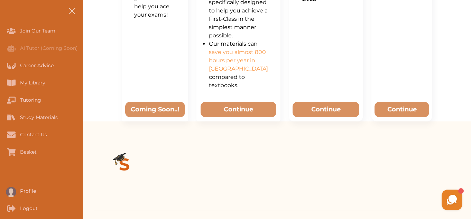
scroll to position [553, 0]
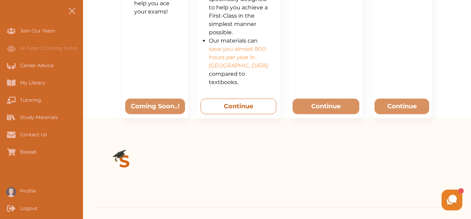
click at [227, 114] on button "Continue" at bounding box center [238, 106] width 76 height 16
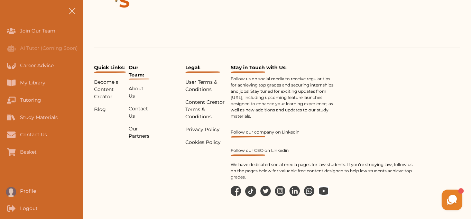
scroll to position [321, 0]
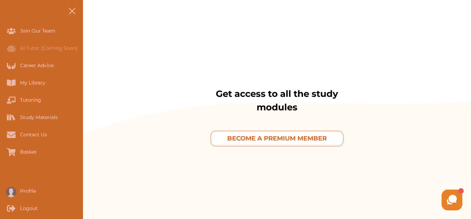
click at [262, 133] on button "BECOME A PREMIUM MEMBER" at bounding box center [276, 139] width 133 height 16
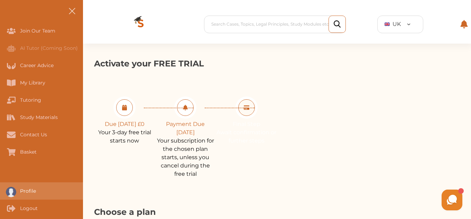
click at [24, 185] on div "Profile" at bounding box center [41, 190] width 83 height 17
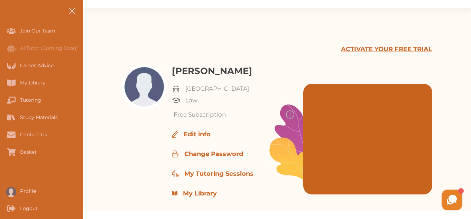
scroll to position [55, 0]
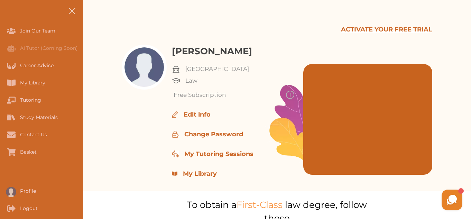
click at [201, 178] on div "[PERSON_NAME] [GEOGRAPHIC_DATA] Law Free Subscription Edit info Change Password…" at bounding box center [267, 118] width 190 height 147
click at [189, 173] on p "My Library" at bounding box center [200, 173] width 34 height 9
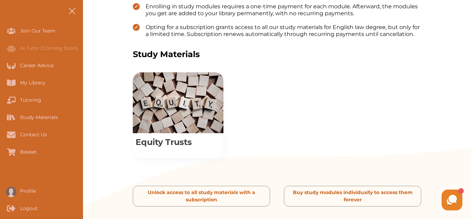
scroll to position [235, 0]
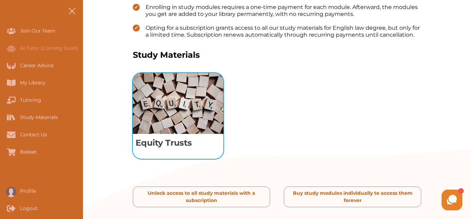
click at [177, 116] on img "View study module: Equity Trusts" at bounding box center [178, 103] width 91 height 61
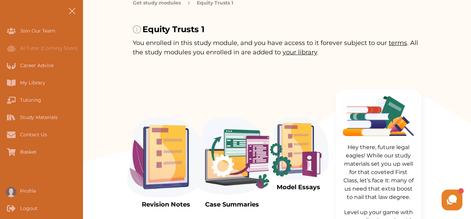
scroll to position [50, 0]
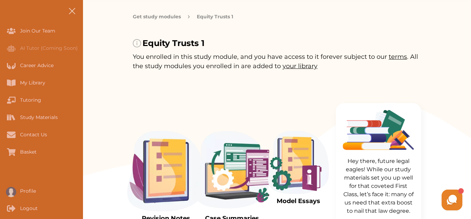
click at [396, 54] on span "terms" at bounding box center [397, 57] width 18 height 8
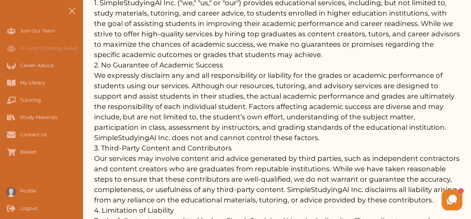
scroll to position [2344, 0]
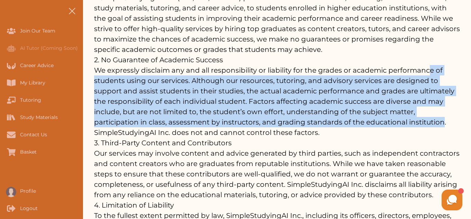
drag, startPoint x: 430, startPoint y: 71, endPoint x: 443, endPoint y: 121, distance: 51.4
click at [443, 121] on p "We expressly disclaim any and all responsibility or liability for the grades or…" at bounding box center [277, 101] width 366 height 73
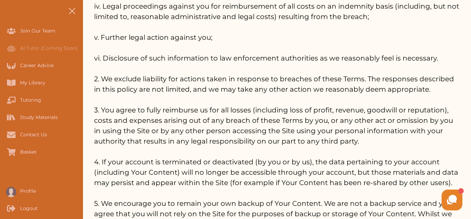
scroll to position [6069, 0]
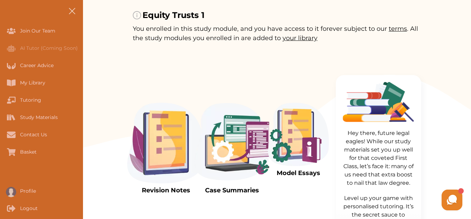
scroll to position [77, 0]
click at [157, 141] on img at bounding box center [165, 143] width 77 height 81
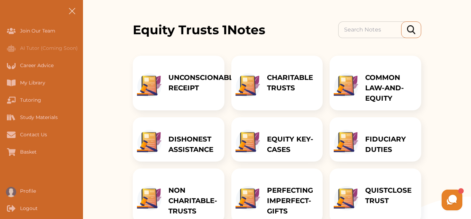
drag, startPoint x: 169, startPoint y: 92, endPoint x: 154, endPoint y: 87, distance: 16.4
click at [154, 87] on img at bounding box center [149, 85] width 25 height 24
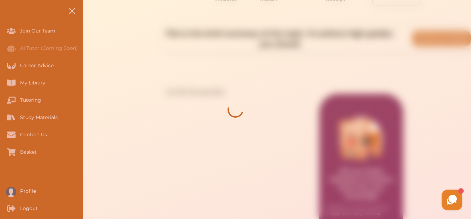
click at [154, 87] on div at bounding box center [235, 109] width 471 height 219
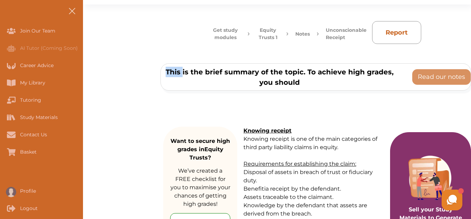
scroll to position [22, 0]
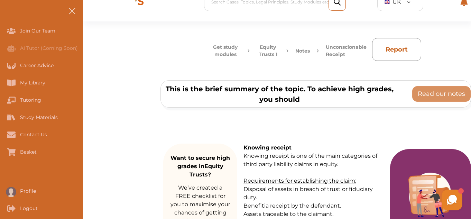
click at [334, 53] on p "Unconscionable Receipt" at bounding box center [346, 51] width 41 height 15
click at [318, 51] on img at bounding box center [318, 51] width 2 height 15
click at [317, 51] on img at bounding box center [318, 51] width 2 height 15
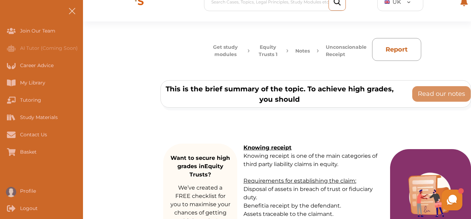
click at [317, 51] on img at bounding box center [318, 51] width 2 height 15
click at [302, 51] on button "Notes" at bounding box center [302, 51] width 15 height 15
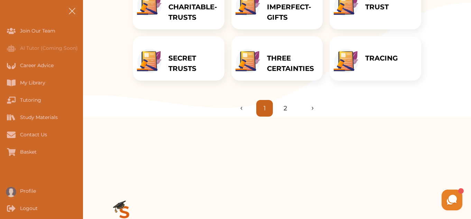
scroll to position [285, 0]
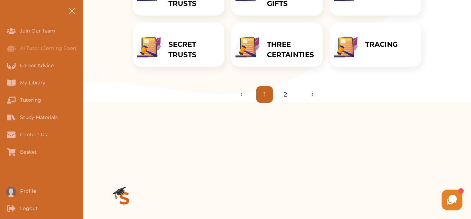
click at [313, 93] on img "Next page" at bounding box center [306, 94] width 16 height 3
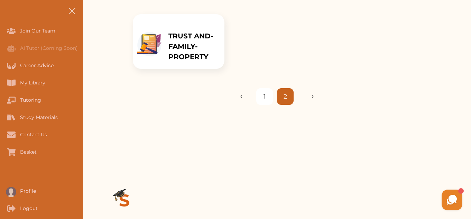
scroll to position [105, 0]
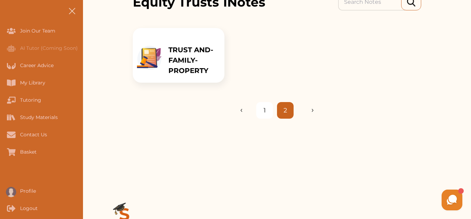
click at [306, 110] on img "Next page" at bounding box center [306, 110] width 16 height 3
click at [312, 110] on img "Next page" at bounding box center [306, 110] width 16 height 3
click at [172, 67] on p "TRUST AND-FAMILY-PROPERTY" at bounding box center [192, 60] width 49 height 31
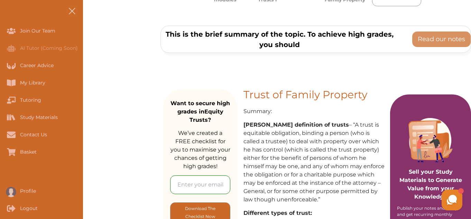
scroll to position [76, 0]
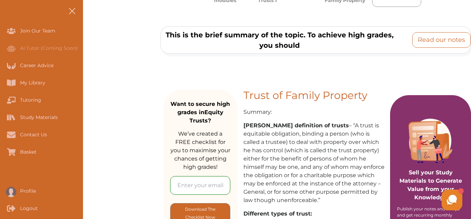
click at [433, 43] on p "Read our notes" at bounding box center [440, 39] width 47 height 9
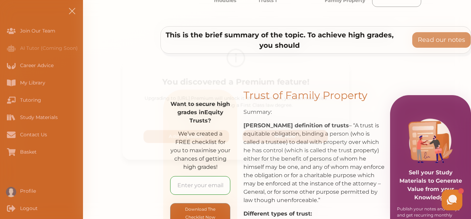
click at [289, 140] on p "Not Now" at bounding box center [287, 137] width 22 height 7
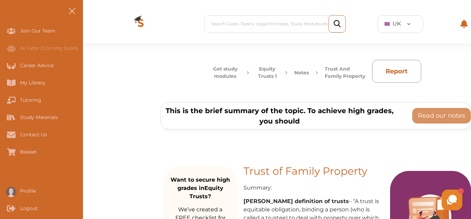
scroll to position [0, 0]
click at [139, 17] on img at bounding box center [140, 24] width 47 height 39
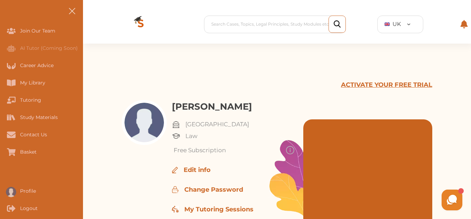
click at [463, 20] on icon at bounding box center [464, 24] width 8 height 8
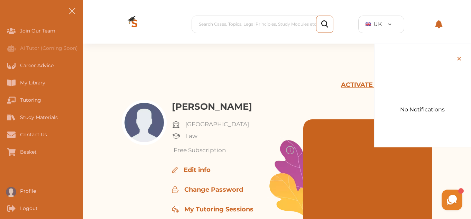
click at [456, 58] on div "×" at bounding box center [459, 59] width 6 height 16
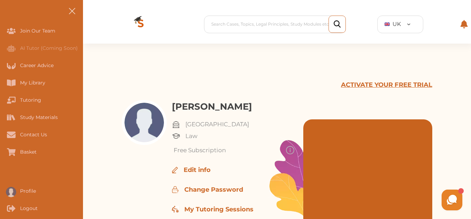
click at [397, 85] on p "ACTIVATE YOUR FREE TRIAL" at bounding box center [386, 84] width 91 height 9
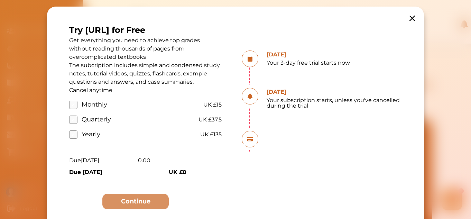
click at [77, 117] on label "Quarterly" at bounding box center [90, 119] width 42 height 9
click at [0, 0] on input "Quarterly" at bounding box center [0, 0] width 0 height 0
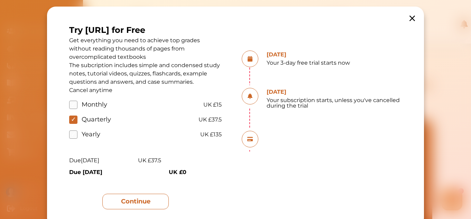
click at [116, 201] on button "Continue" at bounding box center [135, 202] width 66 height 16
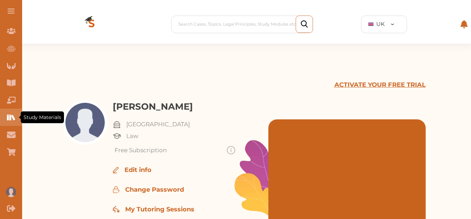
click at [10, 116] on icon "Study Materials" at bounding box center [11, 117] width 9 height 9
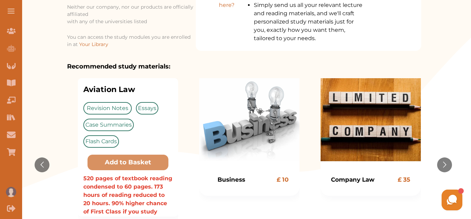
scroll to position [111, 0]
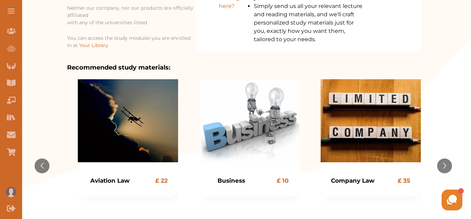
click at [96, 45] on span "Your Library" at bounding box center [93, 45] width 29 height 6
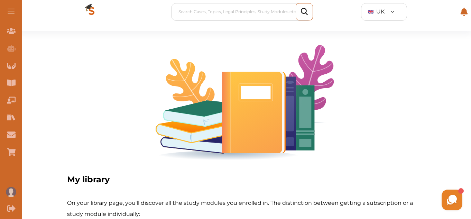
scroll to position [14, 0]
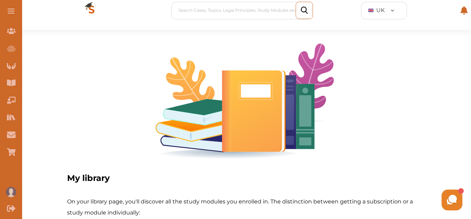
click at [231, 115] on img at bounding box center [244, 103] width 181 height 119
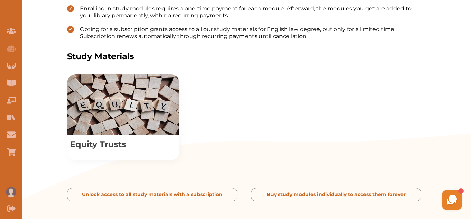
scroll to position [235, 0]
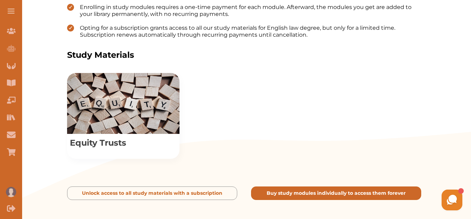
click at [222, 192] on p "Buy study modules individually to access them forever" at bounding box center [152, 192] width 140 height 7
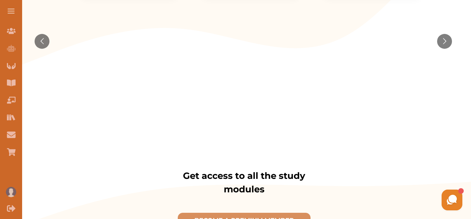
scroll to position [308, 0]
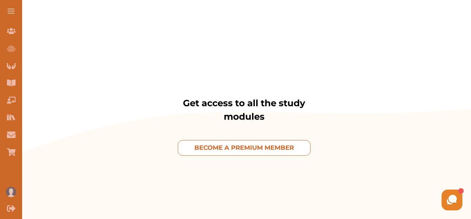
click at [248, 148] on p "BECOME A PREMIUM MEMBER" at bounding box center [244, 147] width 100 height 9
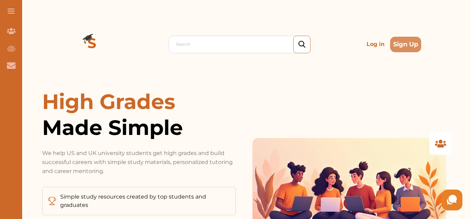
click at [373, 44] on p "Log in" at bounding box center [375, 44] width 23 height 14
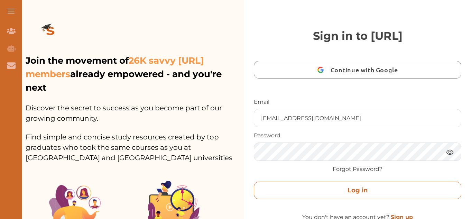
click at [314, 193] on button "Log in" at bounding box center [357, 190] width 207 height 18
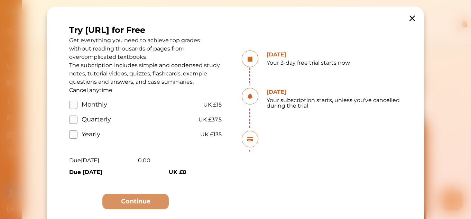
click at [409, 18] on icon at bounding box center [412, 19] width 6 height 6
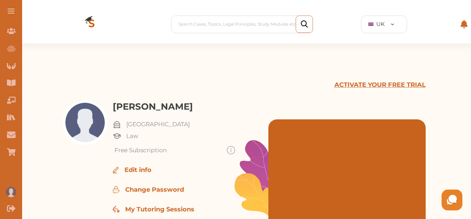
click at [12, 9] on button at bounding box center [11, 11] width 22 height 22
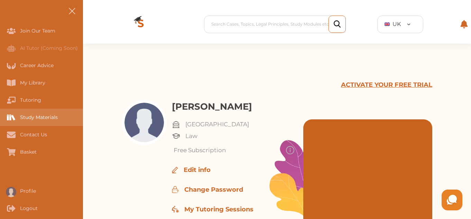
click at [0, 120] on div "Study Materials" at bounding box center [0, 117] width 0 height 17
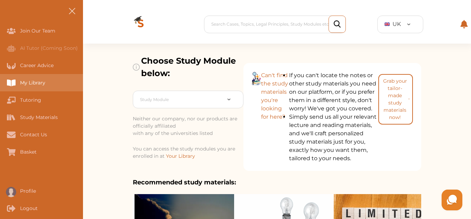
click at [36, 89] on div "My Library" at bounding box center [41, 82] width 83 height 17
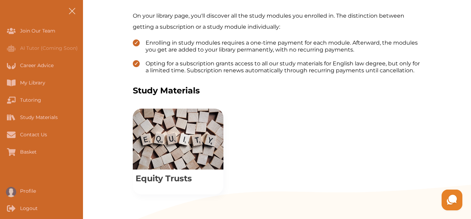
scroll to position [221, 0]
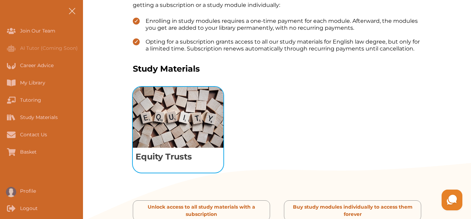
click at [186, 124] on img "View study module: Equity Trusts" at bounding box center [178, 117] width 91 height 61
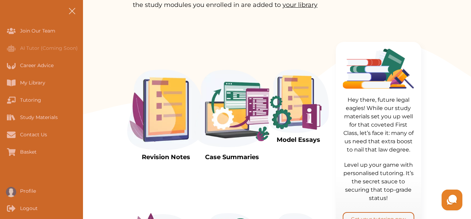
scroll to position [111, 0]
click at [176, 122] on img at bounding box center [165, 110] width 77 height 81
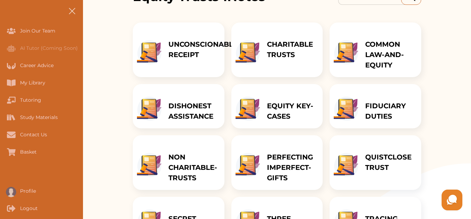
click at [277, 47] on p "CHARITABLE TRUSTS" at bounding box center [291, 49] width 49 height 21
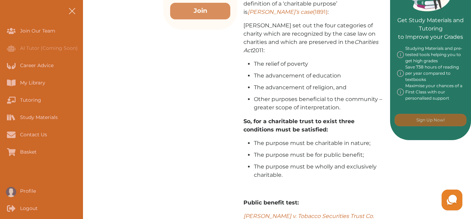
scroll to position [401, 0]
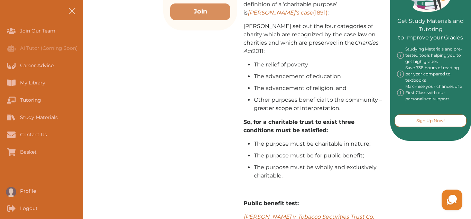
click at [420, 119] on p "Sign Up Now!" at bounding box center [430, 120] width 28 height 6
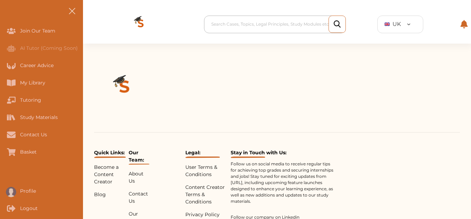
click at [254, 19] on div "Search Cases, Topics, Legal Principles, Study Modules etc" at bounding box center [277, 24] width 138 height 12
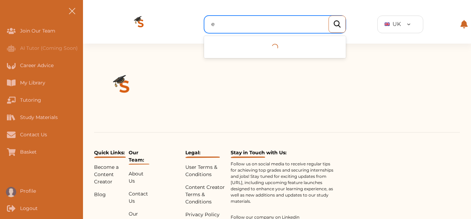
type input "eq"
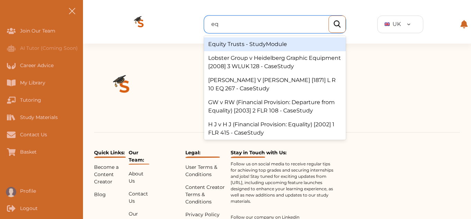
click at [262, 45] on div "Equity Trusts - StudyModule" at bounding box center [275, 44] width 142 height 14
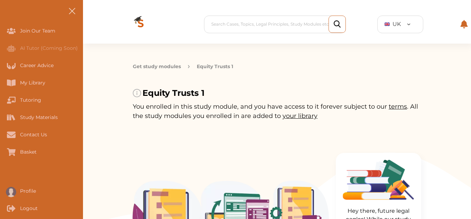
click at [238, 183] on img at bounding box center [231, 220] width 77 height 81
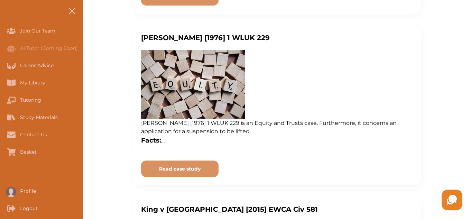
scroll to position [263, 0]
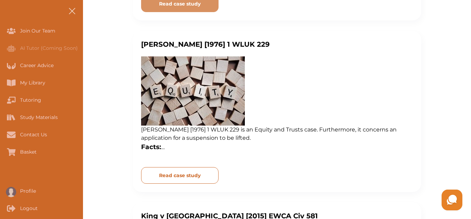
click at [180, 8] on p "Read case study" at bounding box center [179, 3] width 41 height 7
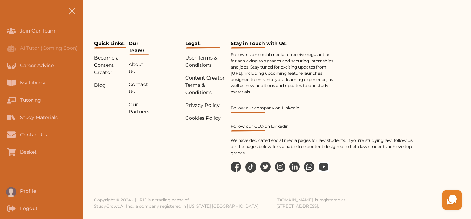
scroll to position [109, 0]
click at [180, 171] on div "Quick Links: Become a Content Creator Blog Our Team: About Us Contact Us Our Pa…" at bounding box center [277, 98] width 366 height 150
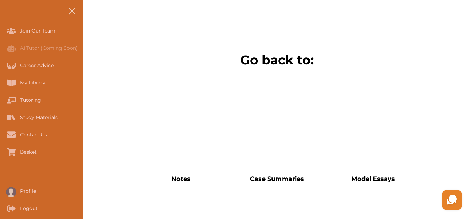
scroll to position [553, 0]
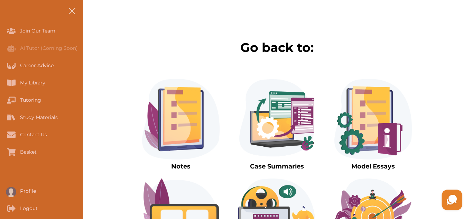
click at [185, 99] on img at bounding box center [180, 119] width 77 height 81
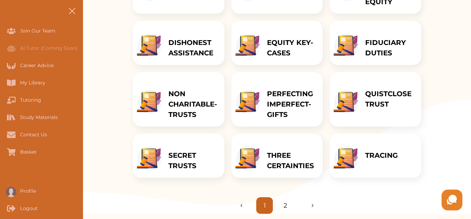
scroll to position [188, 0]
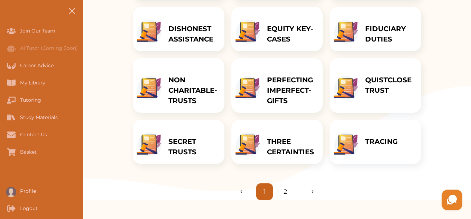
click at [264, 149] on div "THREE CERTAINTIES" at bounding box center [291, 142] width 63 height 44
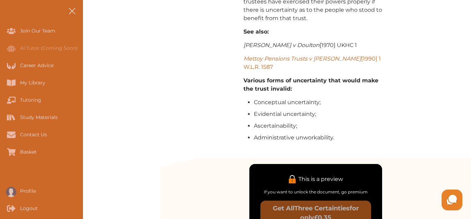
scroll to position [851, 0]
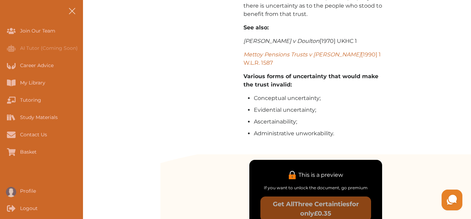
click at [264, 185] on p "If you want to unlock the document, go premium" at bounding box center [315, 188] width 133 height 6
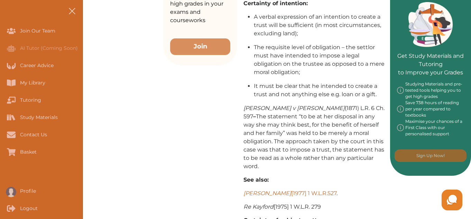
scroll to position [367, 0]
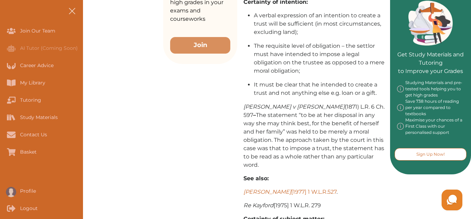
click at [432, 154] on p "Sign Up Now!" at bounding box center [430, 154] width 28 height 6
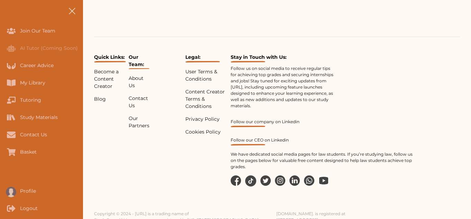
scroll to position [109, 0]
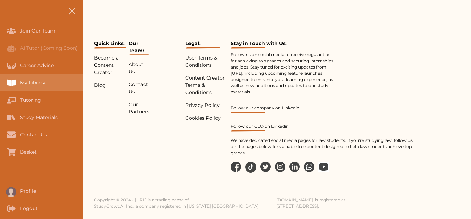
click at [0, 85] on div "My Library" at bounding box center [0, 82] width 0 height 17
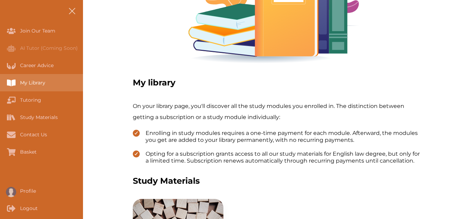
scroll to position [388, 0]
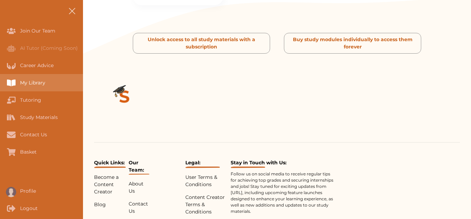
click at [49, 83] on div "My Library" at bounding box center [41, 82] width 83 height 17
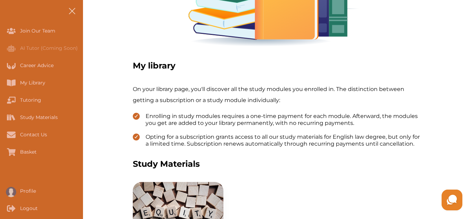
scroll to position [126, 0]
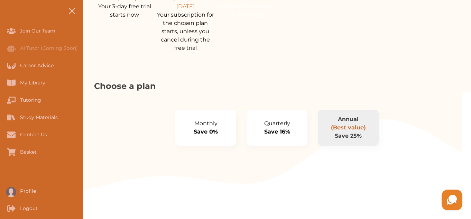
scroll to position [704, 0]
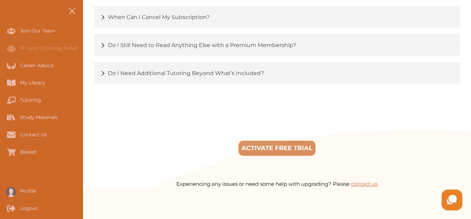
click at [269, 140] on trial "ACTIVATE FREE TRIAL" at bounding box center [276, 148] width 77 height 16
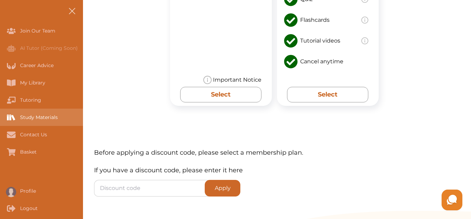
scroll to position [1211, 0]
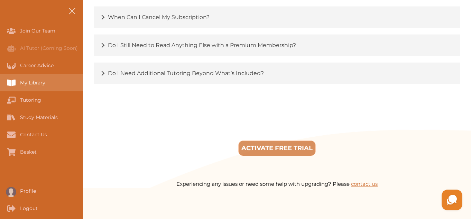
click at [50, 75] on div "My Library" at bounding box center [41, 82] width 83 height 17
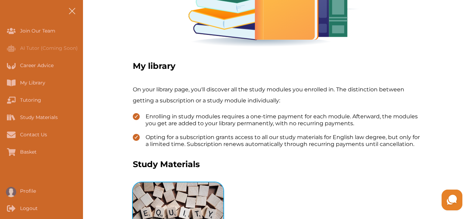
click at [190, 182] on img "View study module: Equity Trusts" at bounding box center [178, 212] width 91 height 61
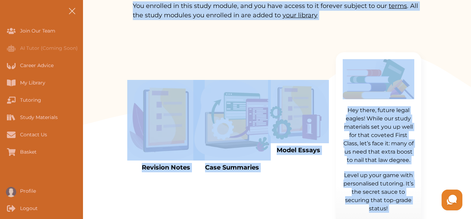
scroll to position [101, 0]
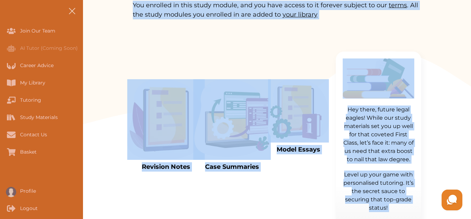
click at [180, 140] on img at bounding box center [165, 119] width 77 height 81
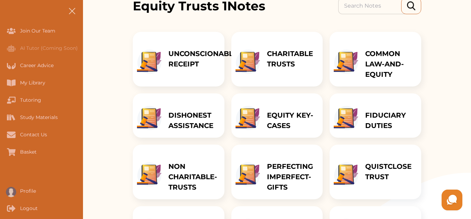
click at [185, 124] on p "DISHONEST ASSISTANCE" at bounding box center [192, 120] width 49 height 21
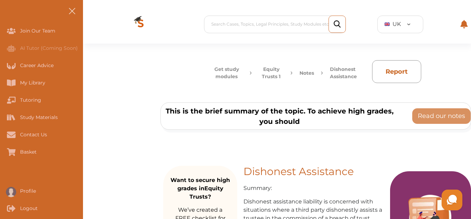
click at [305, 73] on button "Notes" at bounding box center [306, 73] width 15 height 15
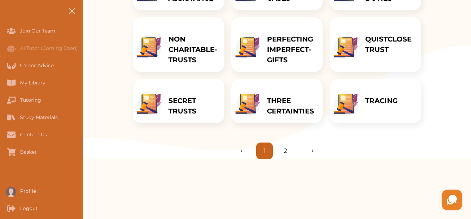
scroll to position [263, 0]
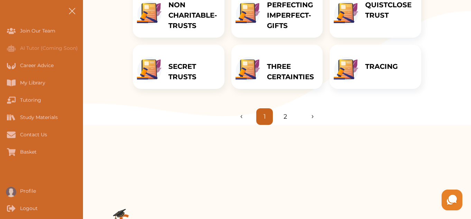
click at [305, 73] on p "THREE CERTAINTIES" at bounding box center [291, 71] width 49 height 21
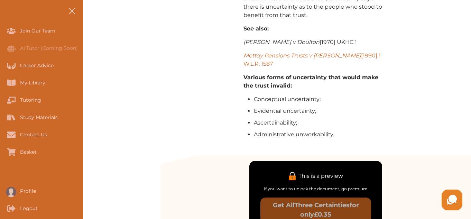
scroll to position [851, 0]
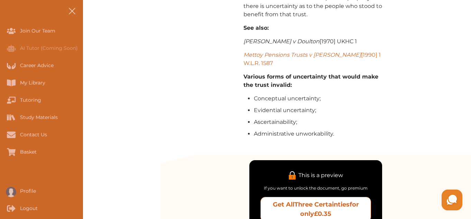
click at [281, 200] on p "Get All Three Certainties for only £0.35" at bounding box center [315, 209] width 104 height 19
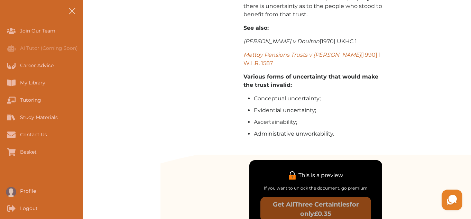
click at [239, 76] on img at bounding box center [235, 72] width 19 height 19
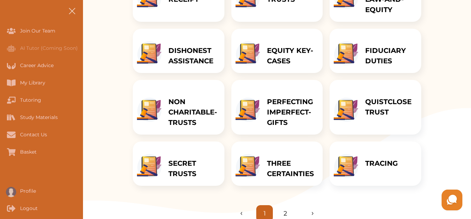
scroll to position [180, 0]
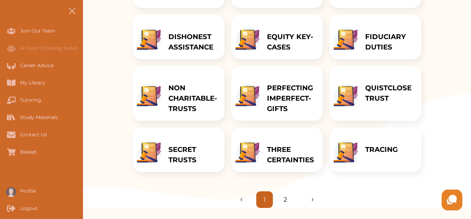
click at [352, 147] on img at bounding box center [345, 152] width 25 height 24
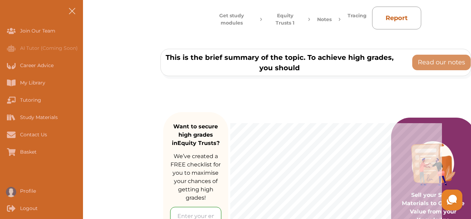
scroll to position [55, 0]
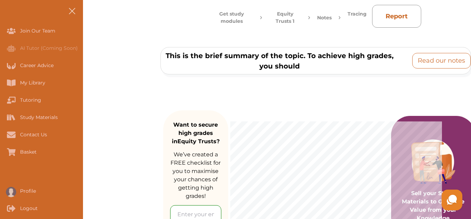
click at [428, 60] on p "Read our notes" at bounding box center [440, 60] width 47 height 9
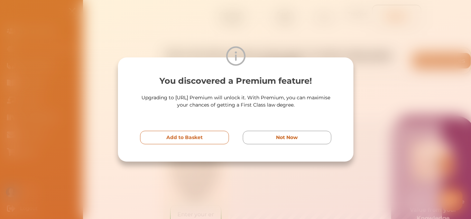
click at [209, 133] on button "Add to Basket" at bounding box center [184, 137] width 89 height 13
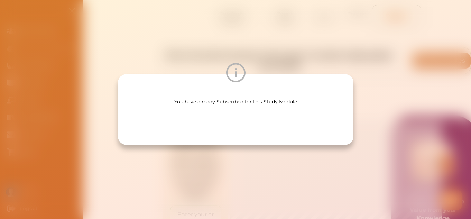
click at [229, 79] on img at bounding box center [235, 72] width 19 height 19
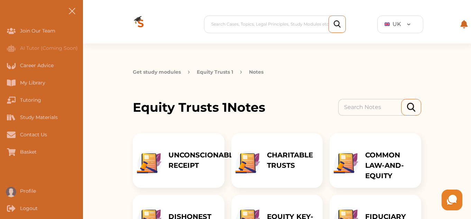
click at [349, 104] on input at bounding box center [373, 107] width 70 height 17
type input "equity"
click at [417, 107] on div at bounding box center [411, 107] width 20 height 17
click at [412, 106] on img at bounding box center [411, 107] width 8 height 9
